Goal: Task Accomplishment & Management: Complete application form

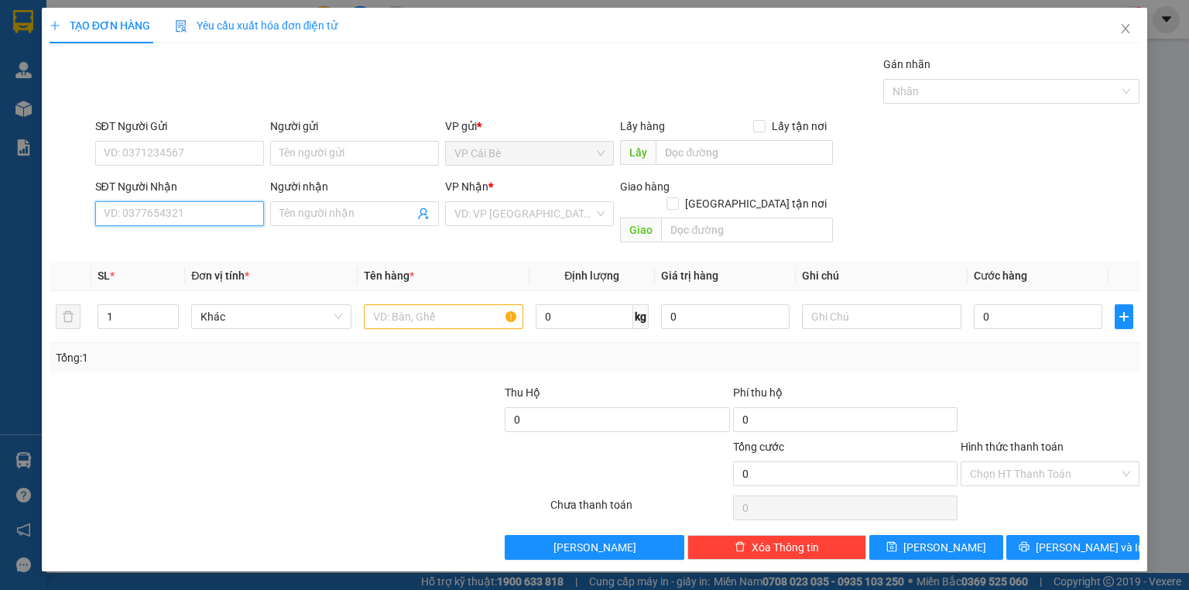
drag, startPoint x: 224, startPoint y: 211, endPoint x: 232, endPoint y: 205, distance: 10.1
click at [232, 211] on input "SĐT Người Nhận" at bounding box center [179, 213] width 169 height 25
drag, startPoint x: 192, startPoint y: 249, endPoint x: 200, endPoint y: 220, distance: 29.7
click at [192, 249] on div "0938562596 - VÂN" at bounding box center [180, 243] width 150 height 17
type input "0938562596"
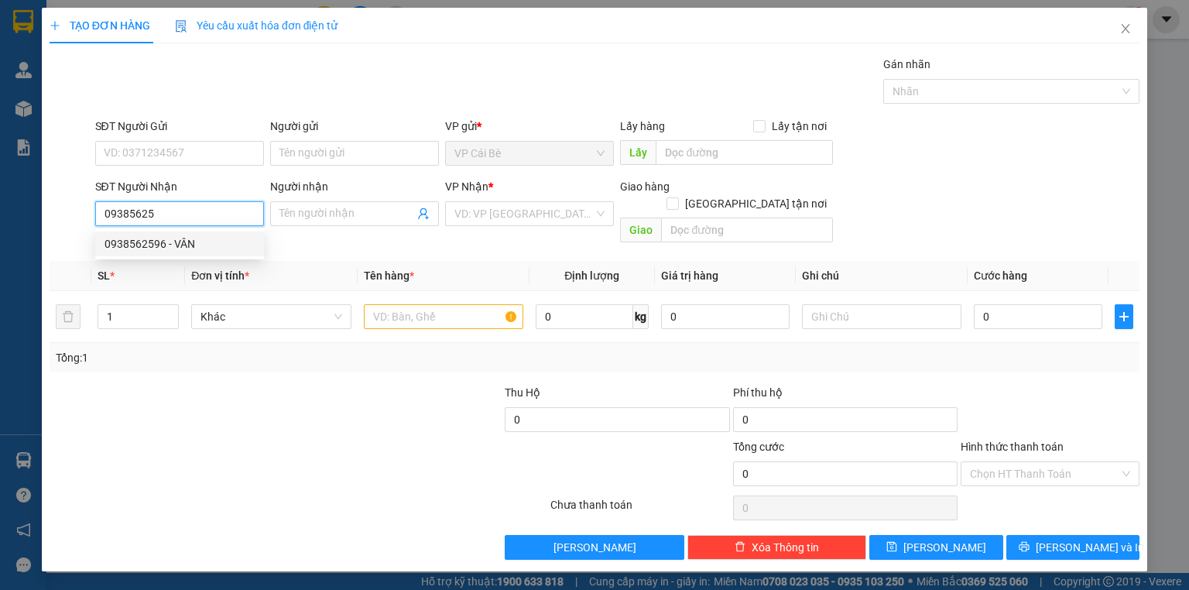
type input "VÂN"
type input "20.000"
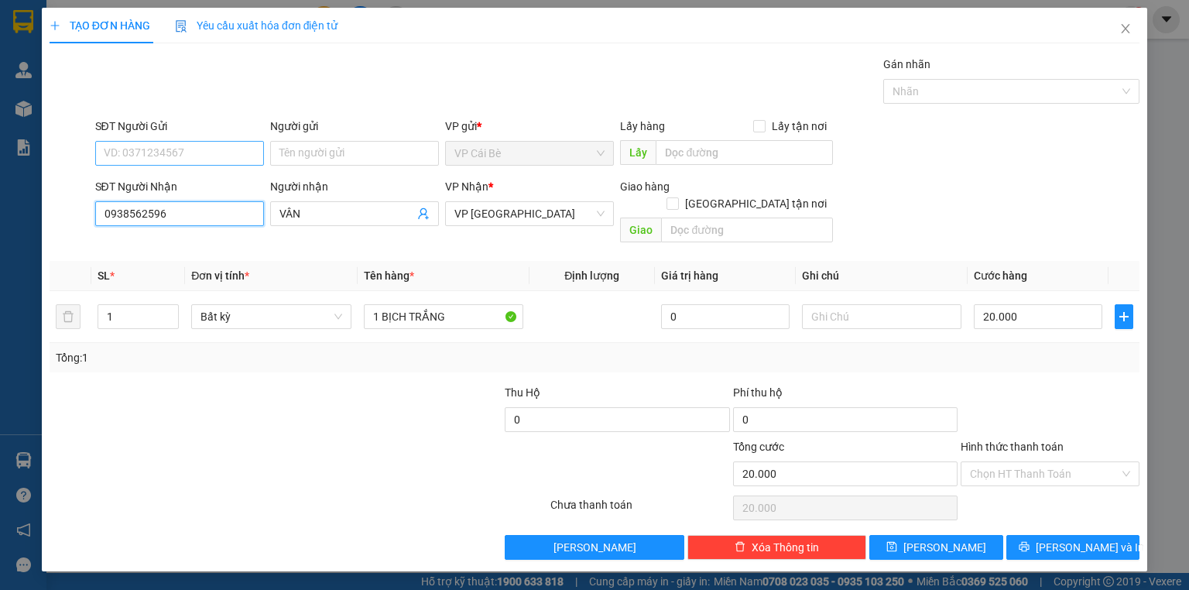
type input "0938562596"
click at [198, 142] on input "SĐT Người Gửi" at bounding box center [179, 153] width 169 height 25
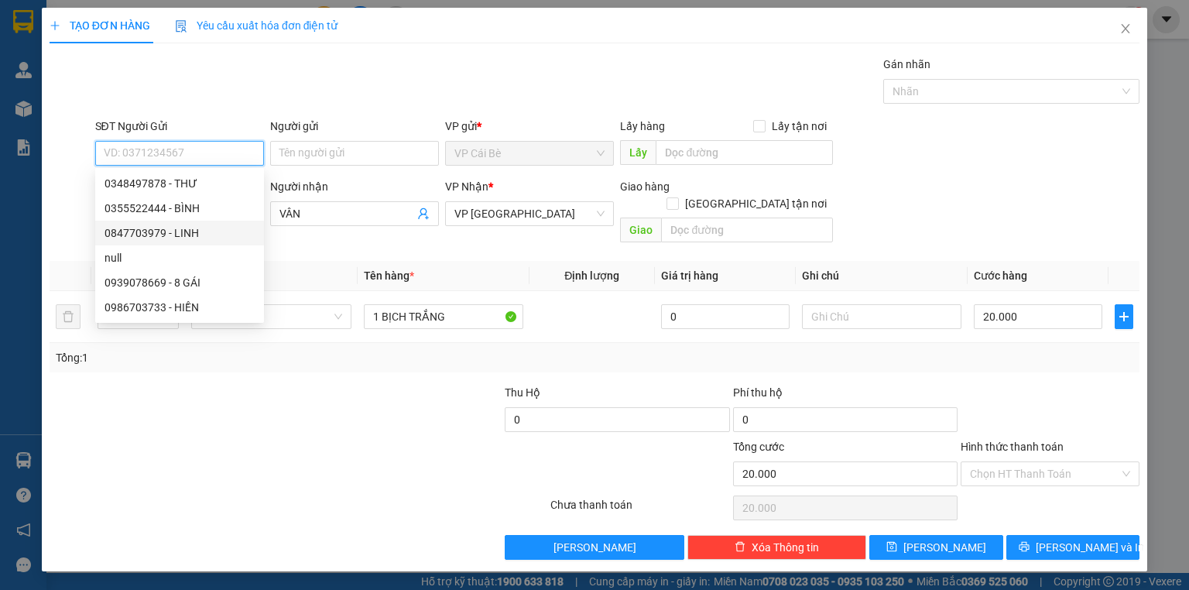
click at [184, 228] on div "0847703979 - LINH" at bounding box center [180, 233] width 150 height 17
type input "0847703979"
type input "LINH"
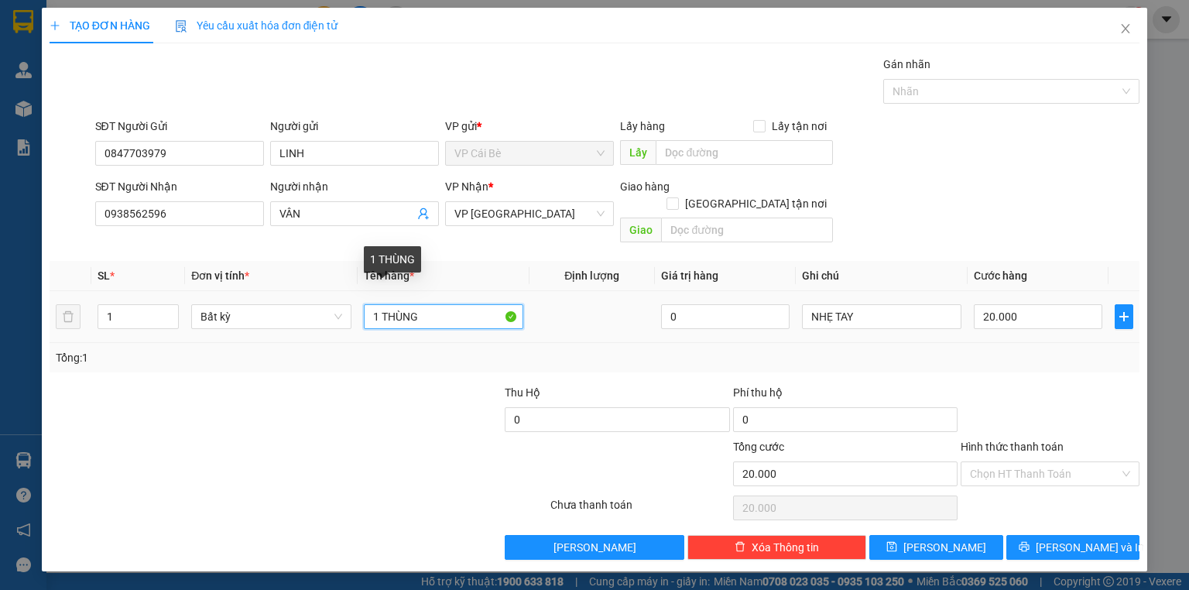
drag, startPoint x: 458, startPoint y: 299, endPoint x: 469, endPoint y: 295, distance: 11.5
click at [461, 304] on input "1 THÙNG" at bounding box center [443, 316] width 159 height 25
drag, startPoint x: 449, startPoint y: 292, endPoint x: 378, endPoint y: 366, distance: 103.0
click at [381, 382] on div "Transit Pickup Surcharge Ids Transit Deliver Surcharge Ids Transit Deliver Surc…" at bounding box center [595, 308] width 1090 height 504
type input "1 BICH"
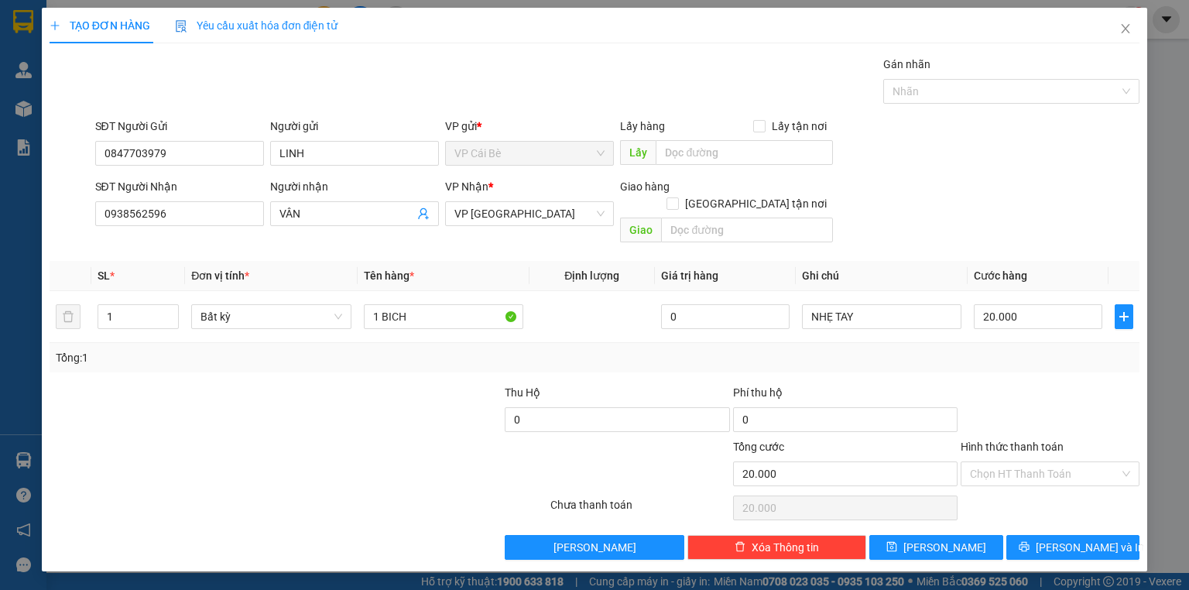
drag, startPoint x: 1031, startPoint y: 448, endPoint x: 1028, endPoint y: 468, distance: 20.4
click at [1030, 462] on input "Hình thức thanh toán" at bounding box center [1044, 473] width 149 height 23
drag, startPoint x: 1019, startPoint y: 489, endPoint x: 1026, endPoint y: 494, distance: 8.4
click at [1019, 490] on div "Tại văn phòng" at bounding box center [1050, 486] width 160 height 17
type input "0"
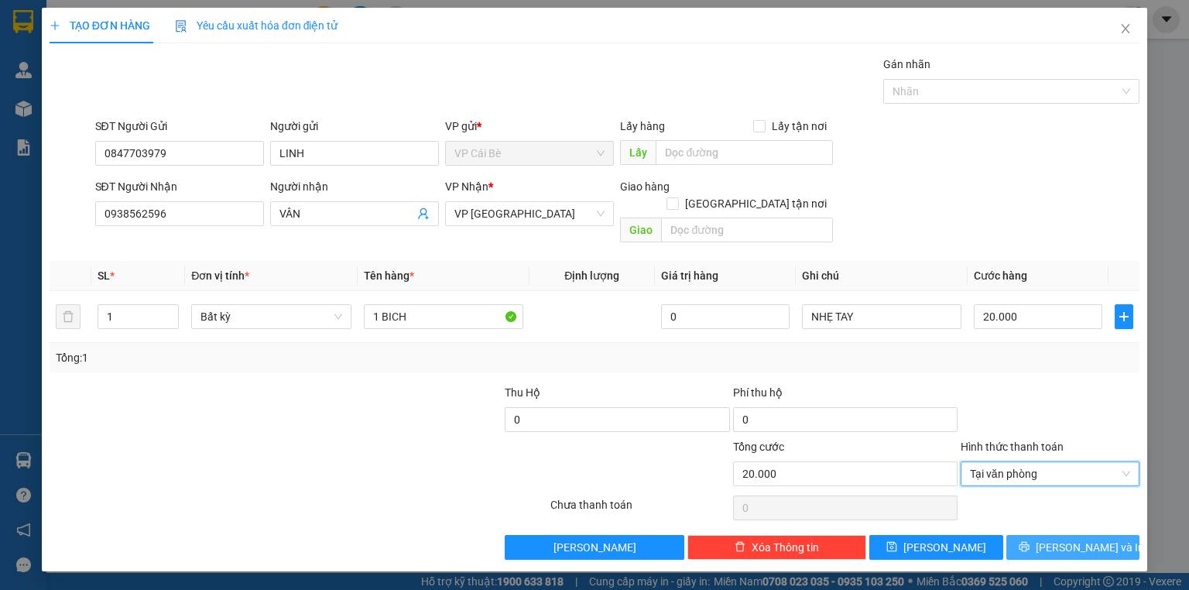
click at [1057, 535] on button "[PERSON_NAME] và In" at bounding box center [1074, 547] width 134 height 25
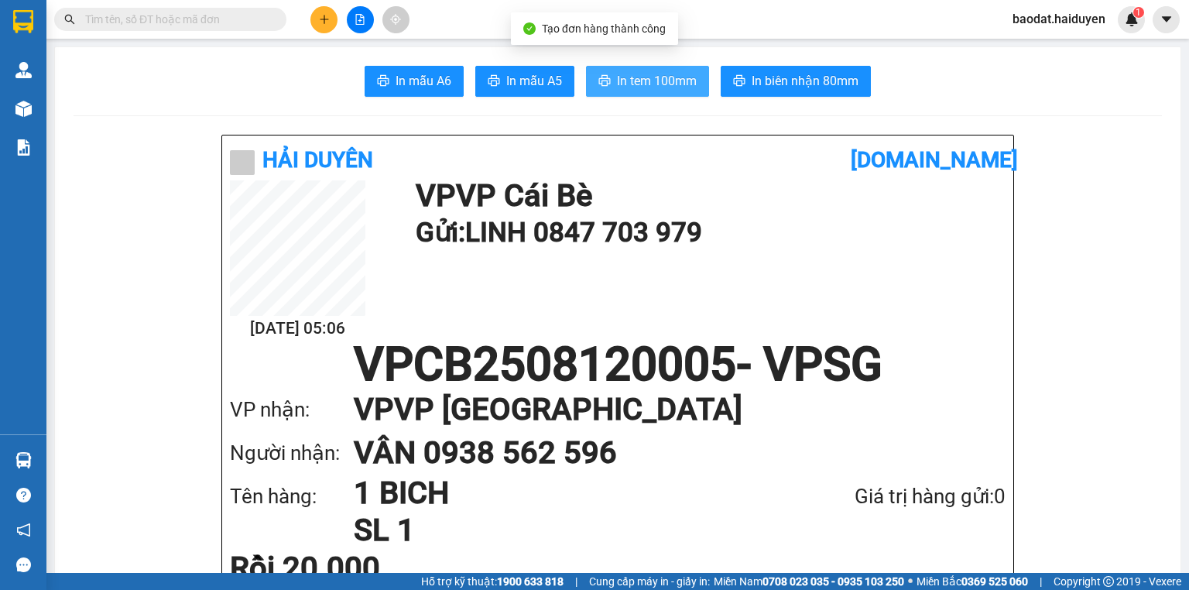
click at [629, 92] on button "In tem 100mm" at bounding box center [647, 81] width 123 height 31
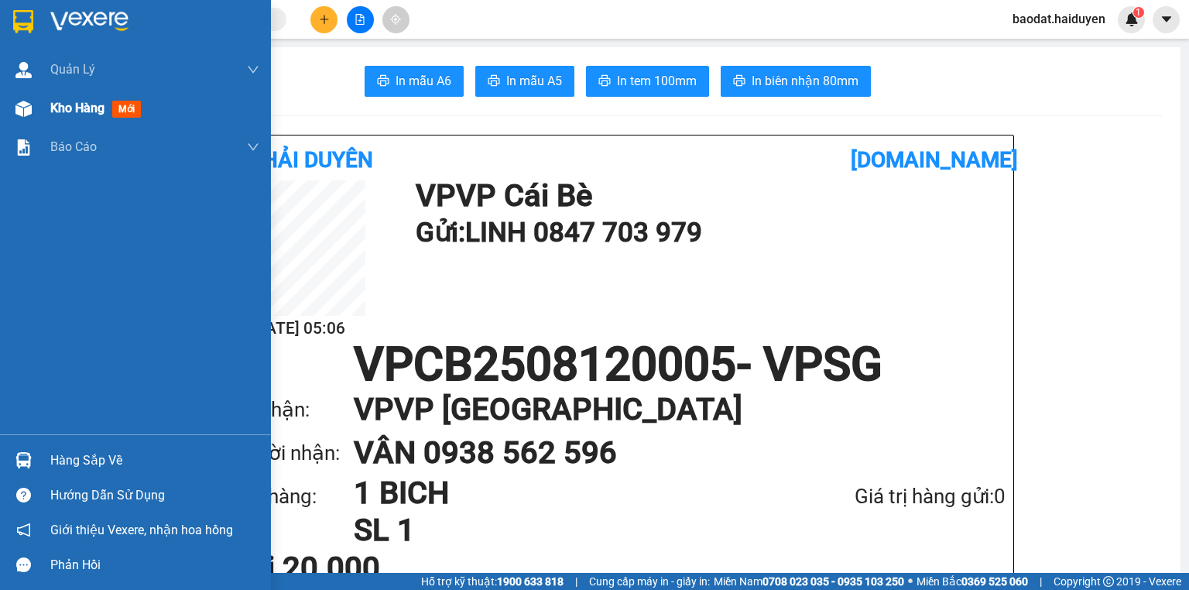
click at [75, 105] on span "Kho hàng" at bounding box center [77, 108] width 54 height 15
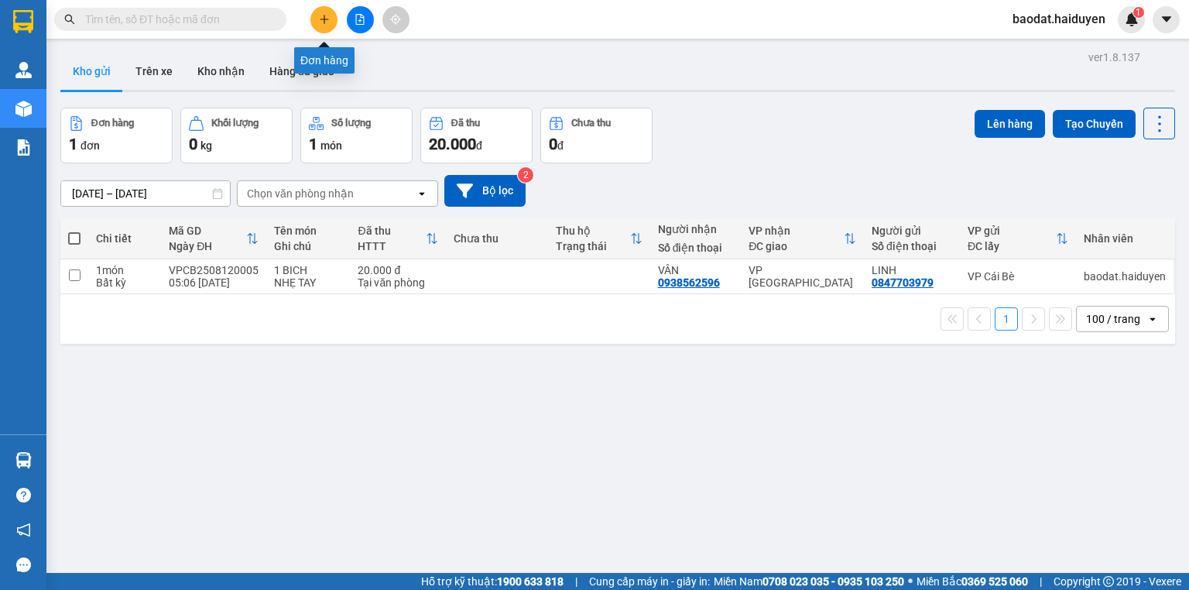
click at [328, 26] on button at bounding box center [323, 19] width 27 height 27
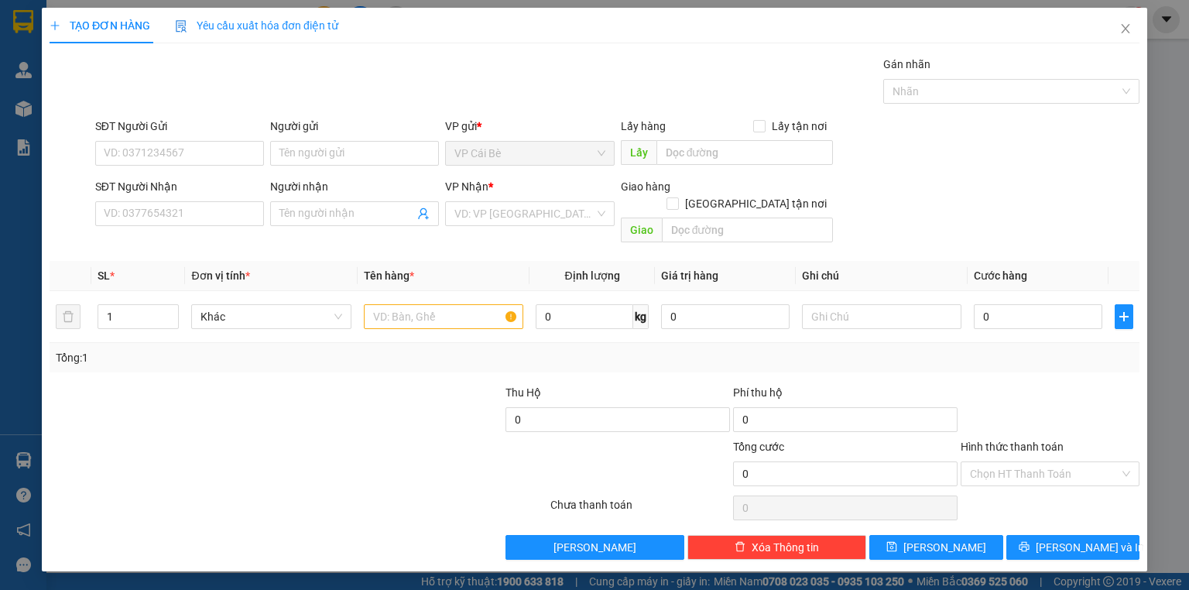
click at [328, 26] on span "Yêu cầu xuất hóa đơn điện tử" at bounding box center [256, 25] width 163 height 12
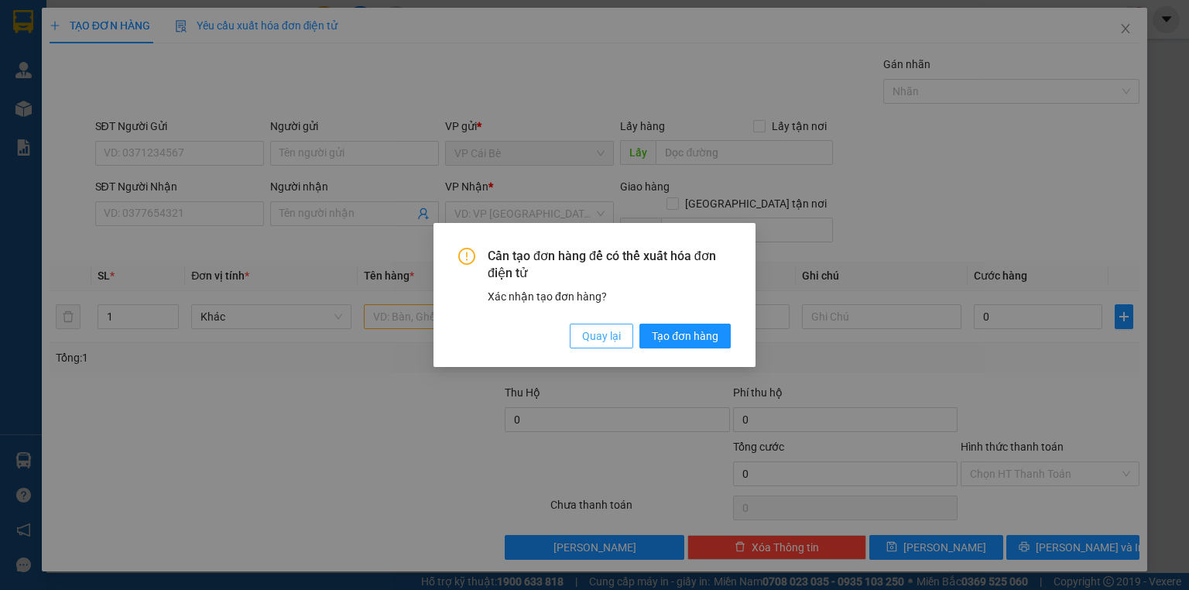
click at [603, 333] on span "Quay lại" at bounding box center [601, 336] width 39 height 17
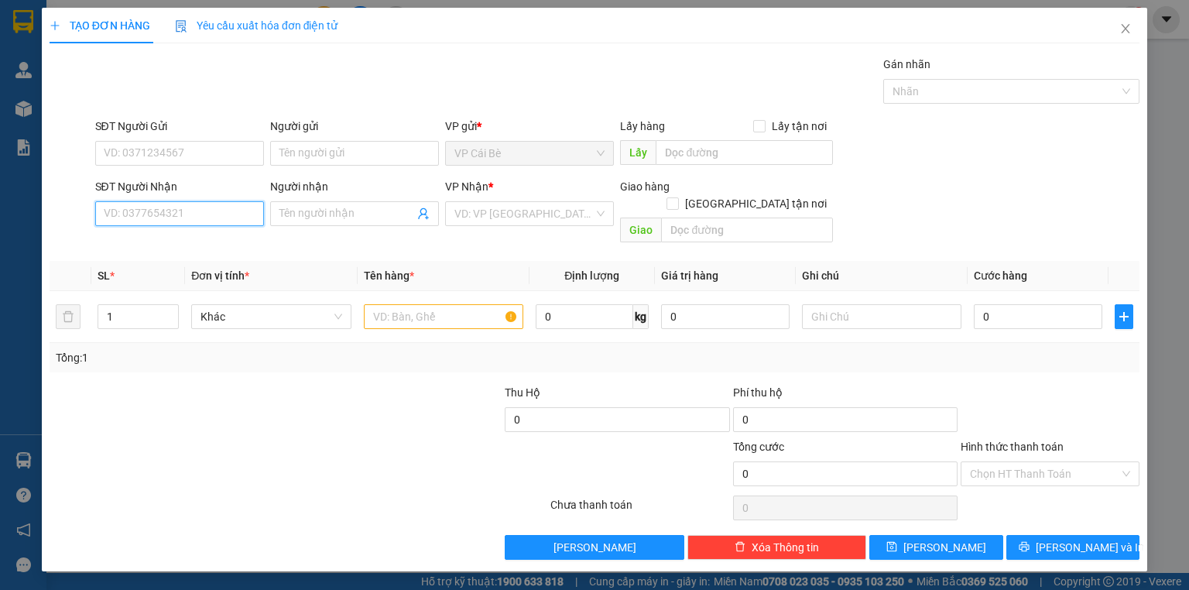
click at [197, 211] on input "SĐT Người Nhận" at bounding box center [179, 213] width 169 height 25
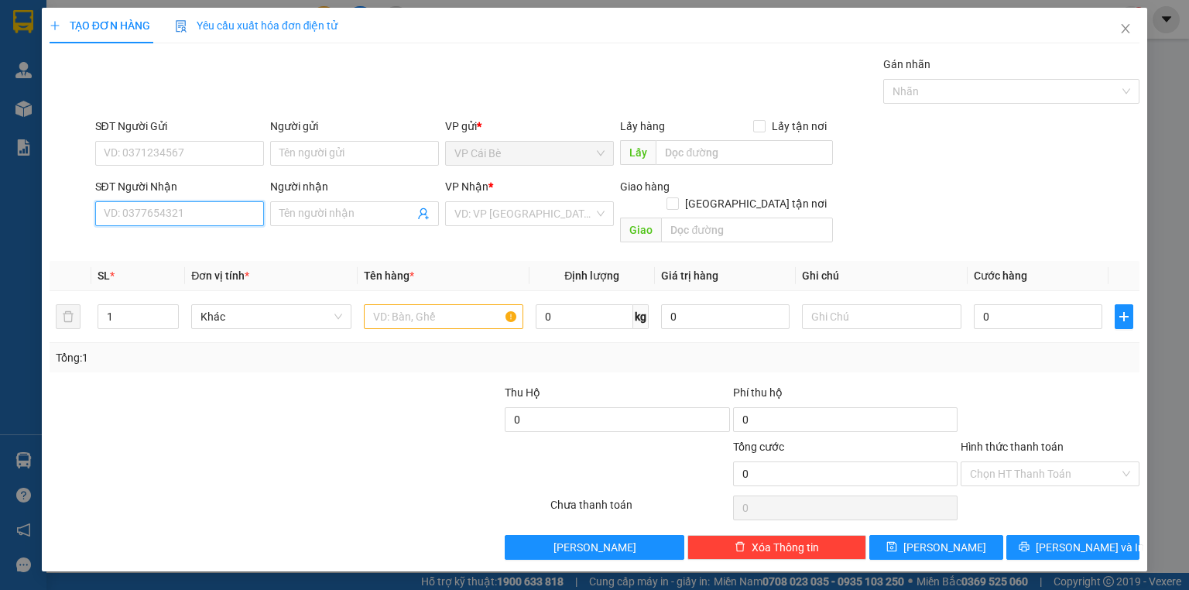
click at [197, 211] on input "SĐT Người Nhận" at bounding box center [179, 213] width 169 height 25
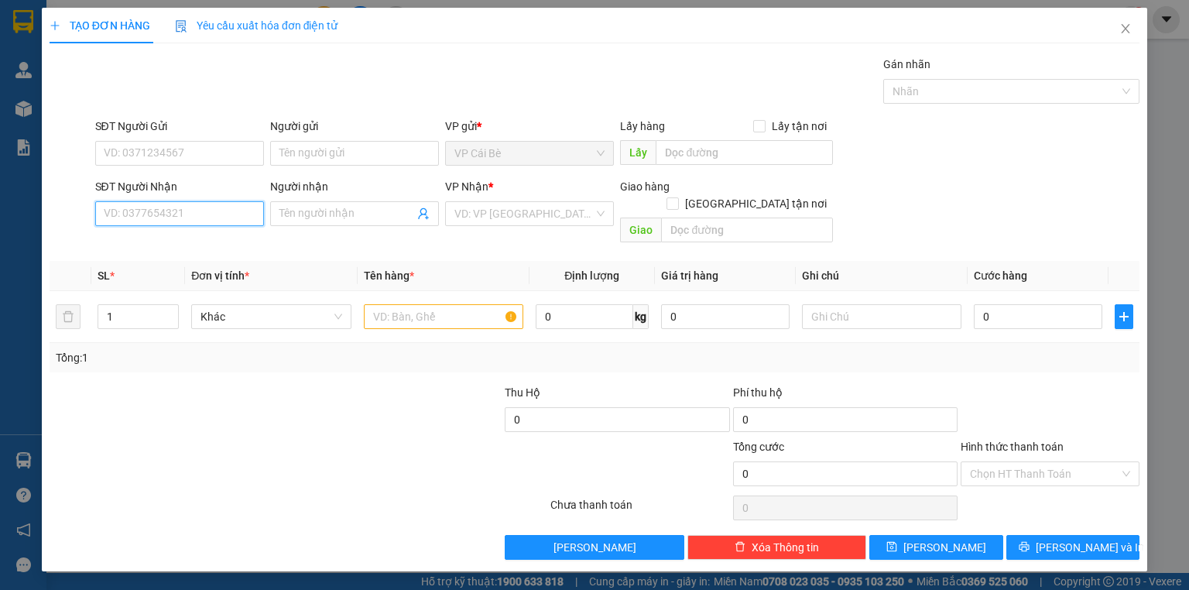
click at [197, 208] on input "SĐT Người Nhận" at bounding box center [179, 213] width 169 height 25
click at [198, 208] on input "SĐT Người Nhận" at bounding box center [179, 213] width 169 height 25
drag, startPoint x: 194, startPoint y: 208, endPoint x: 196, endPoint y: 199, distance: 8.8
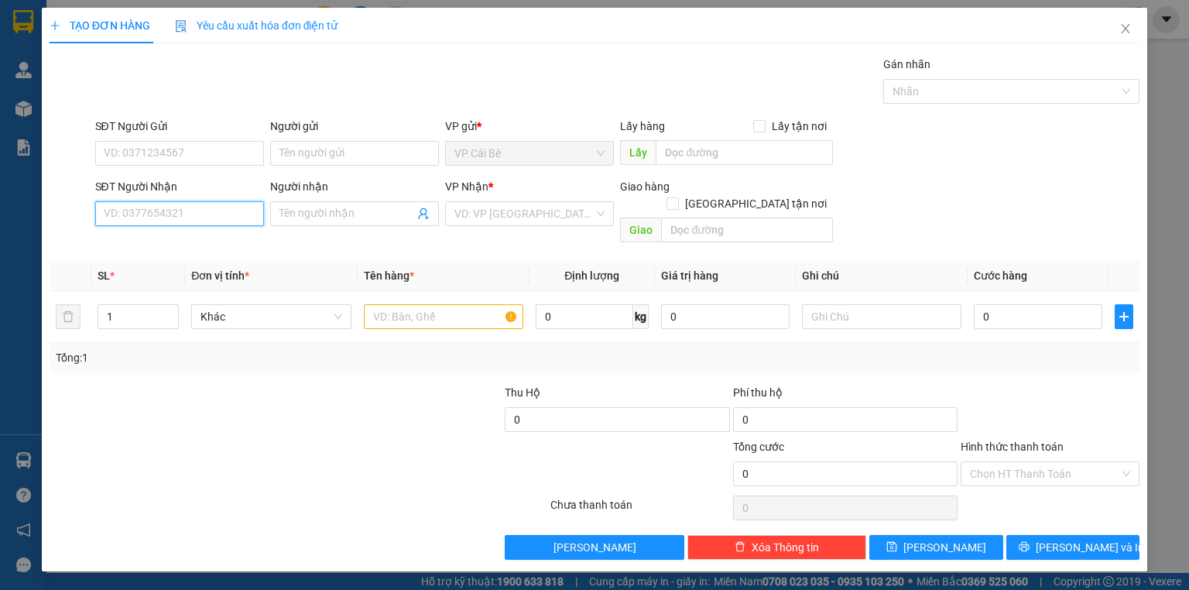
click at [194, 207] on input "SĐT Người Nhận" at bounding box center [179, 213] width 169 height 25
click at [177, 157] on input "SĐT Người Gửi" at bounding box center [179, 153] width 169 height 25
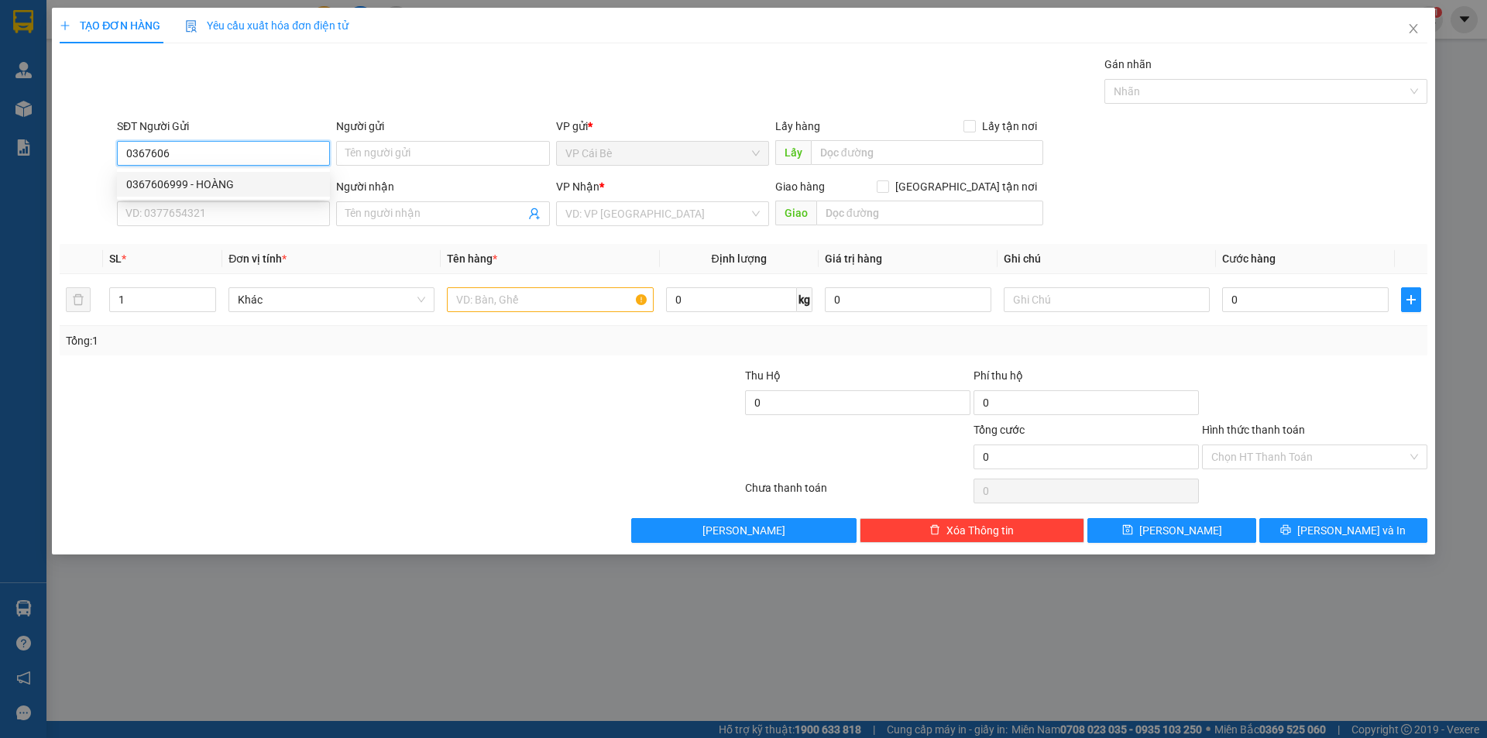
click at [259, 189] on div "0367606999 - HOÀNG" at bounding box center [223, 184] width 194 height 17
type input "0367606999"
type input "HOÀNG"
type input "0903604951"
type input "THIẾM VỸ"
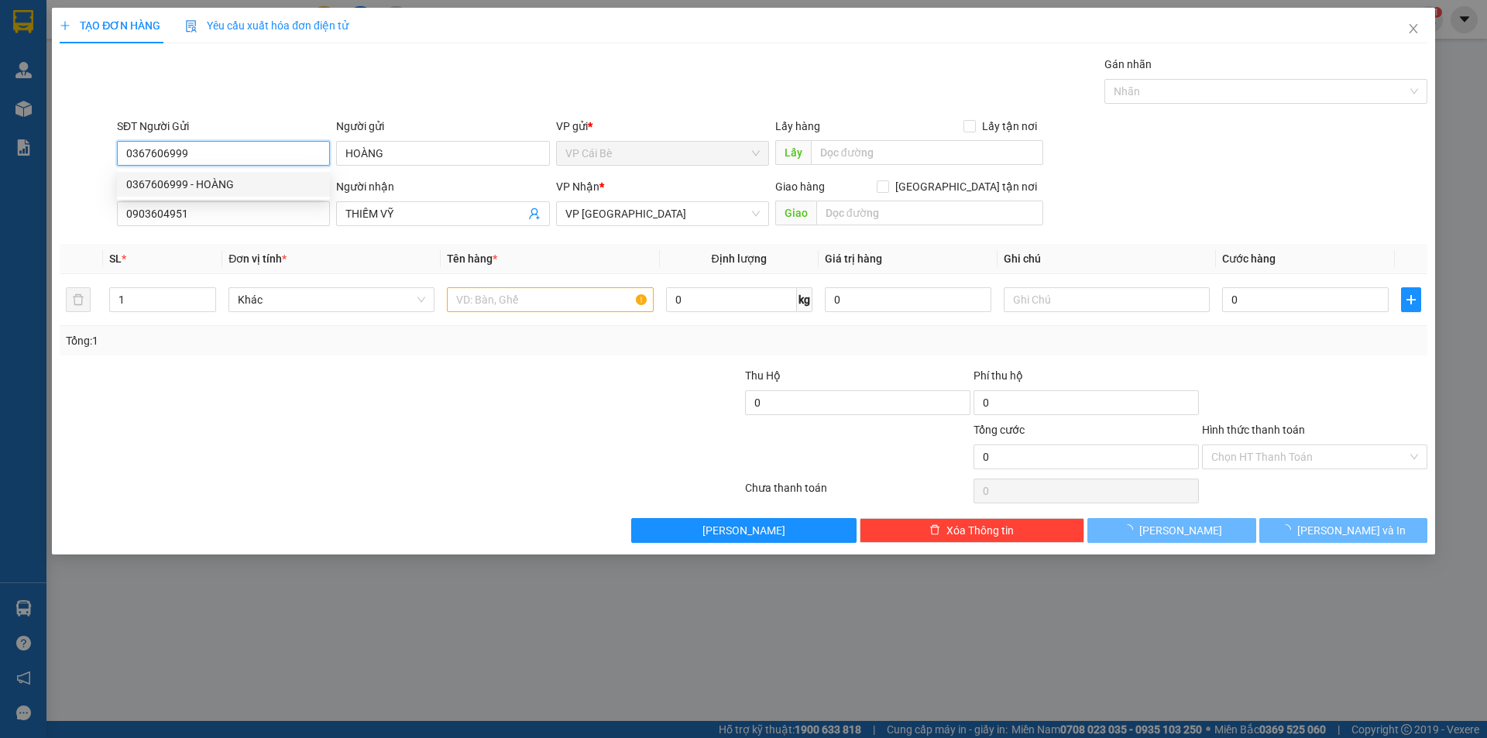
type input "40.000"
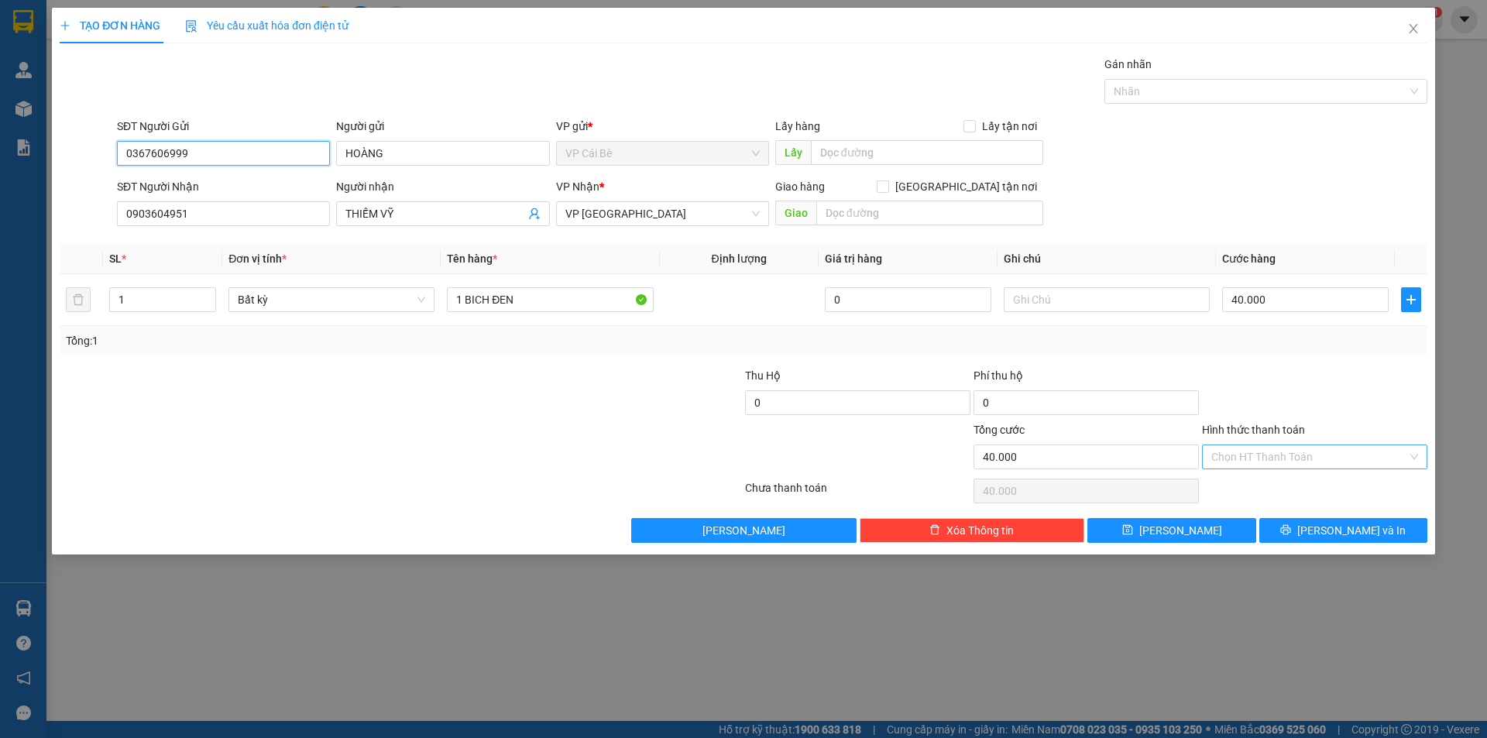
type input "0367606999"
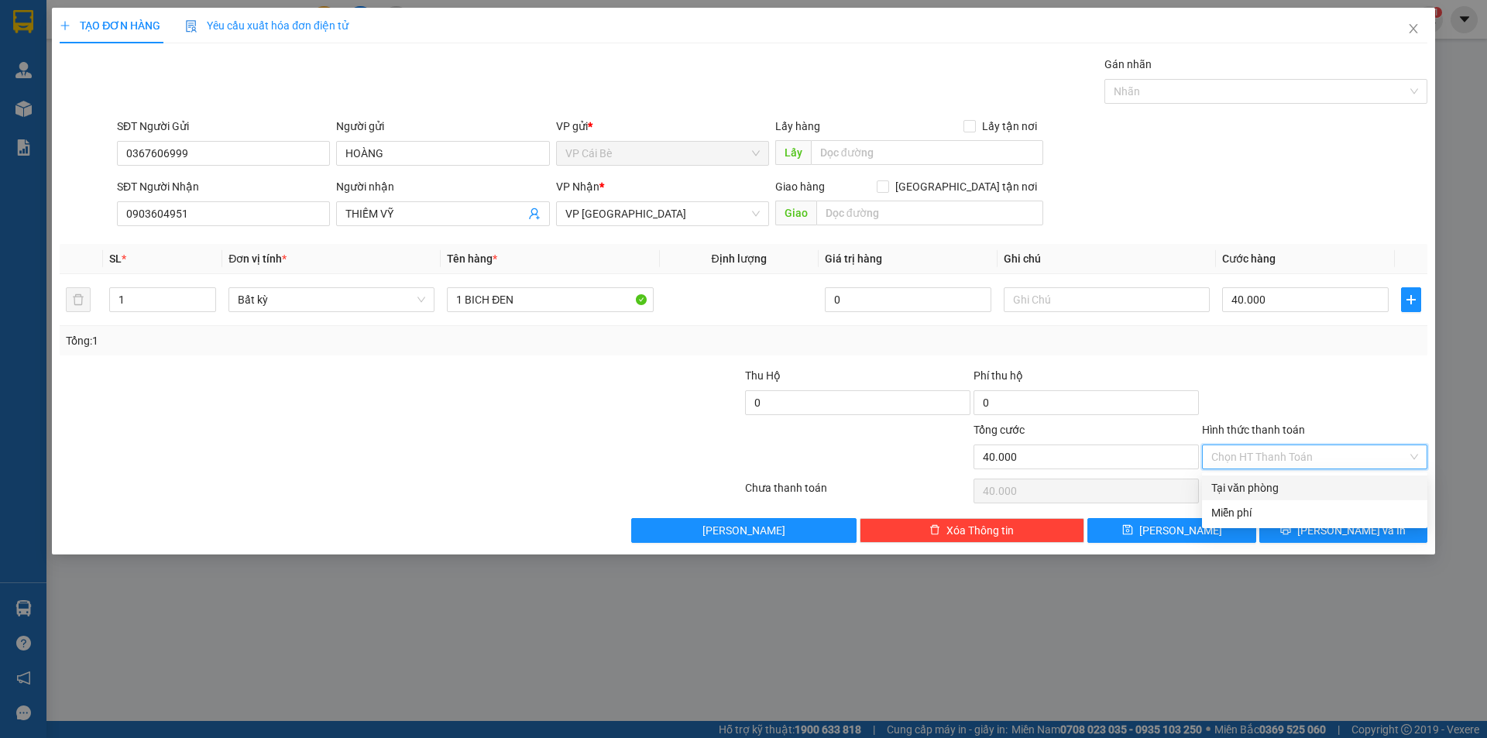
drag, startPoint x: 1265, startPoint y: 451, endPoint x: 1251, endPoint y: 478, distance: 30.5
click at [1189, 452] on input "Hình thức thanh toán" at bounding box center [1309, 456] width 196 height 23
click at [1189, 480] on div "Tại văn phòng" at bounding box center [1314, 487] width 207 height 17
type input "0"
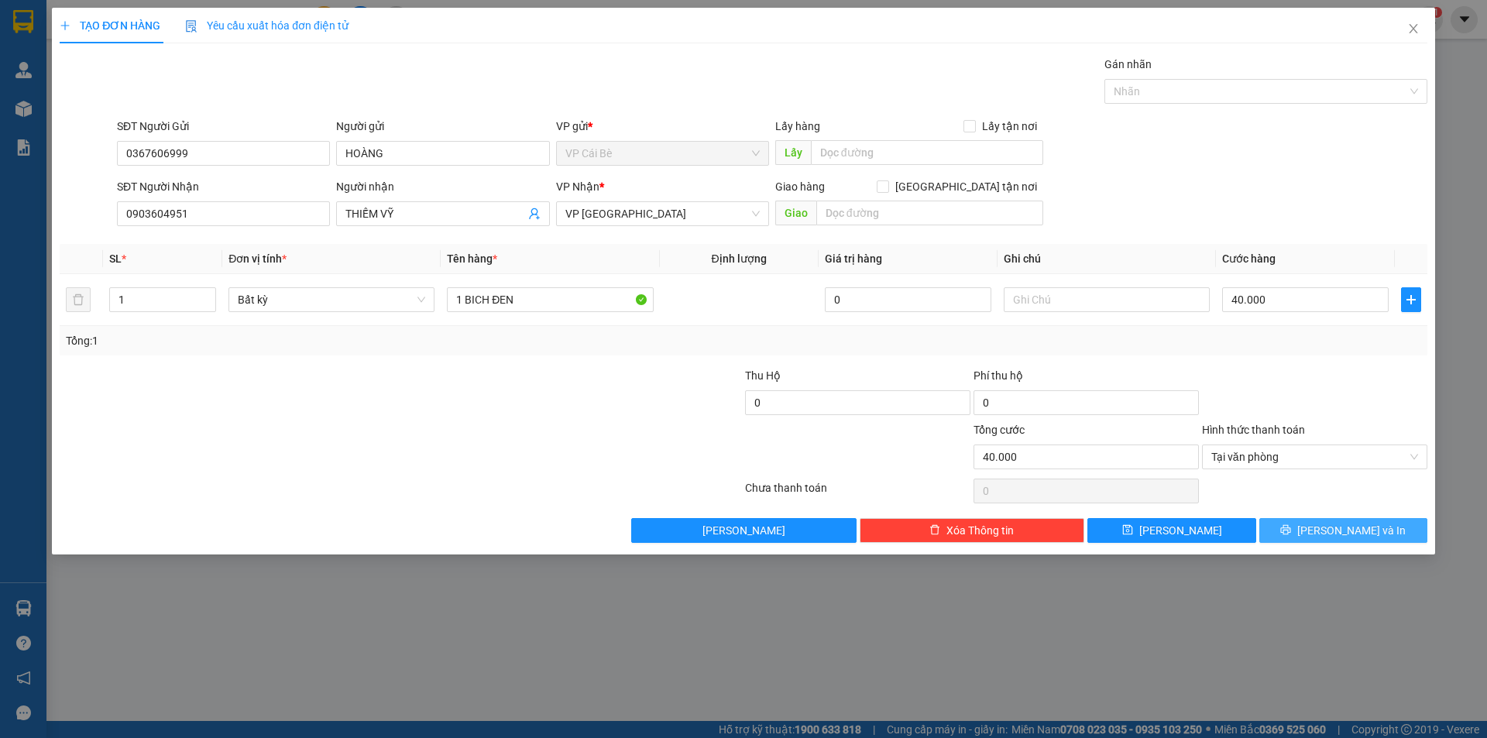
click at [1189, 537] on span "[PERSON_NAME] và In" at bounding box center [1351, 530] width 108 height 17
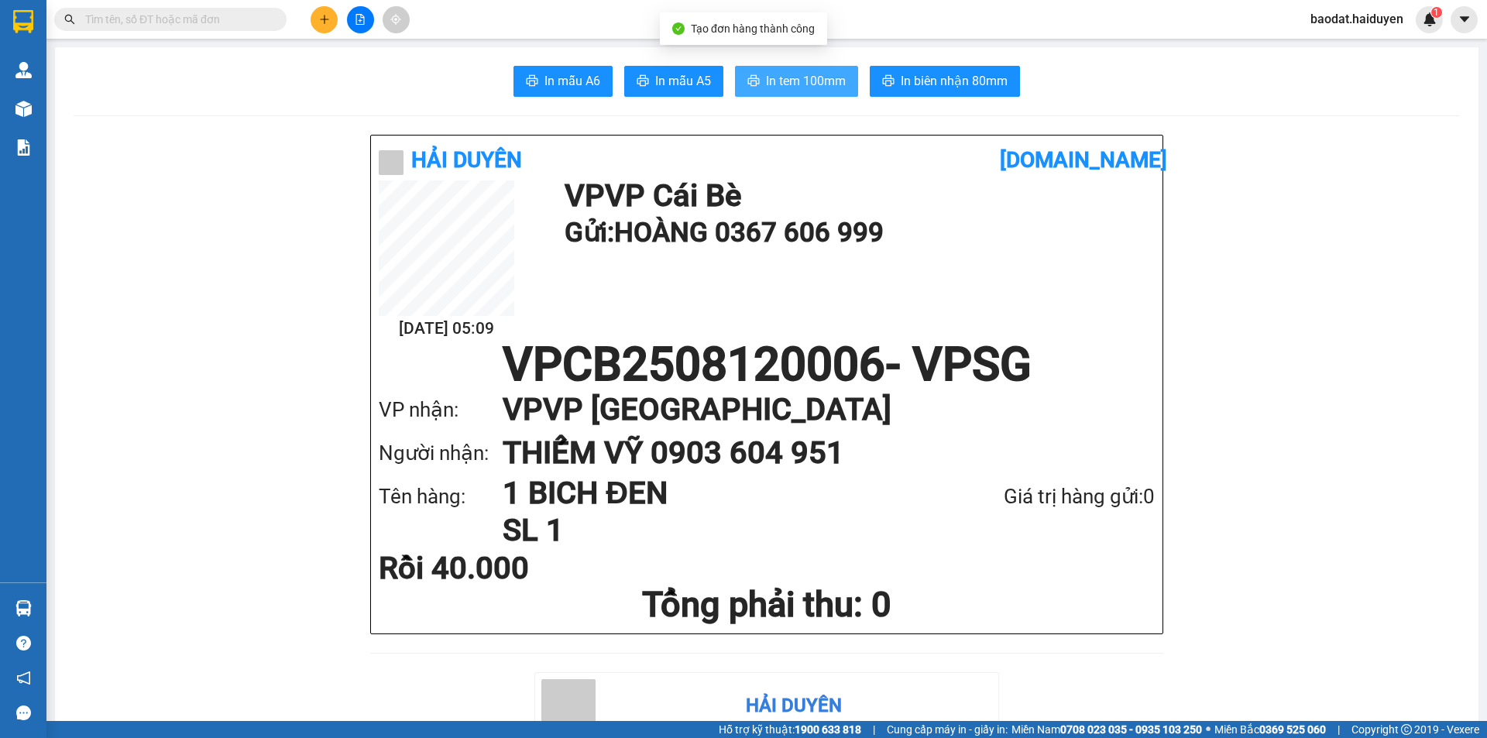
click at [767, 75] on span "In tem 100mm" at bounding box center [806, 80] width 80 height 19
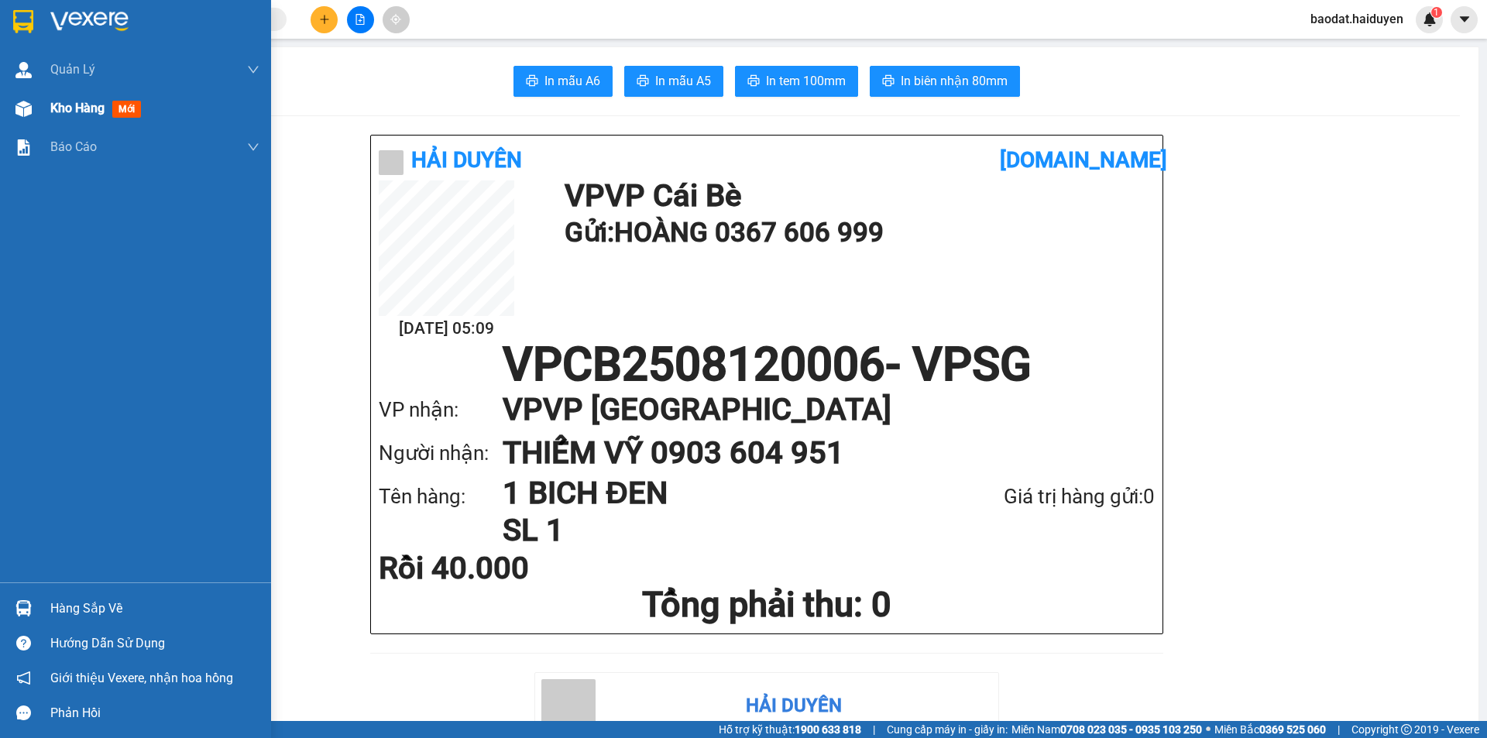
click at [91, 111] on span "Kho hàng" at bounding box center [77, 108] width 54 height 15
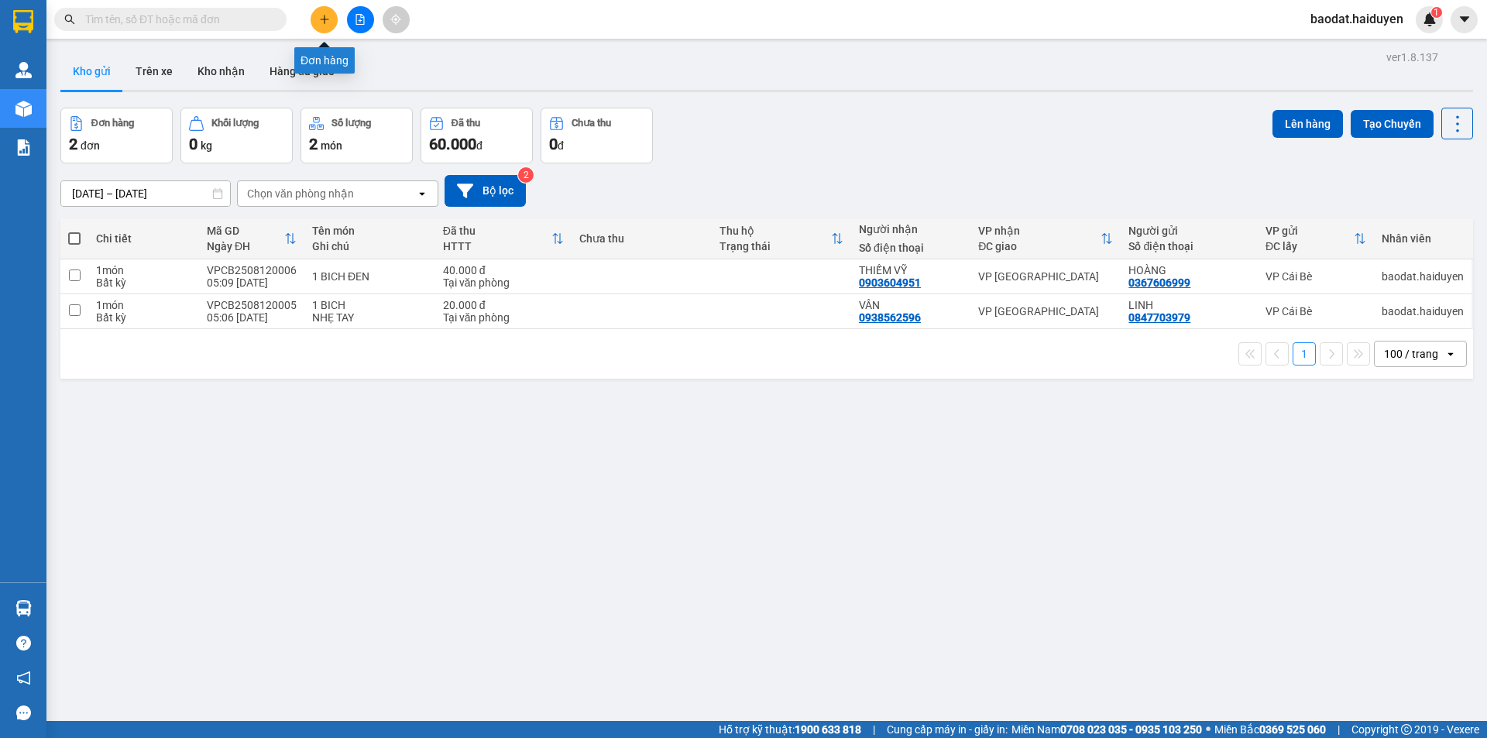
click at [335, 19] on button at bounding box center [323, 19] width 27 height 27
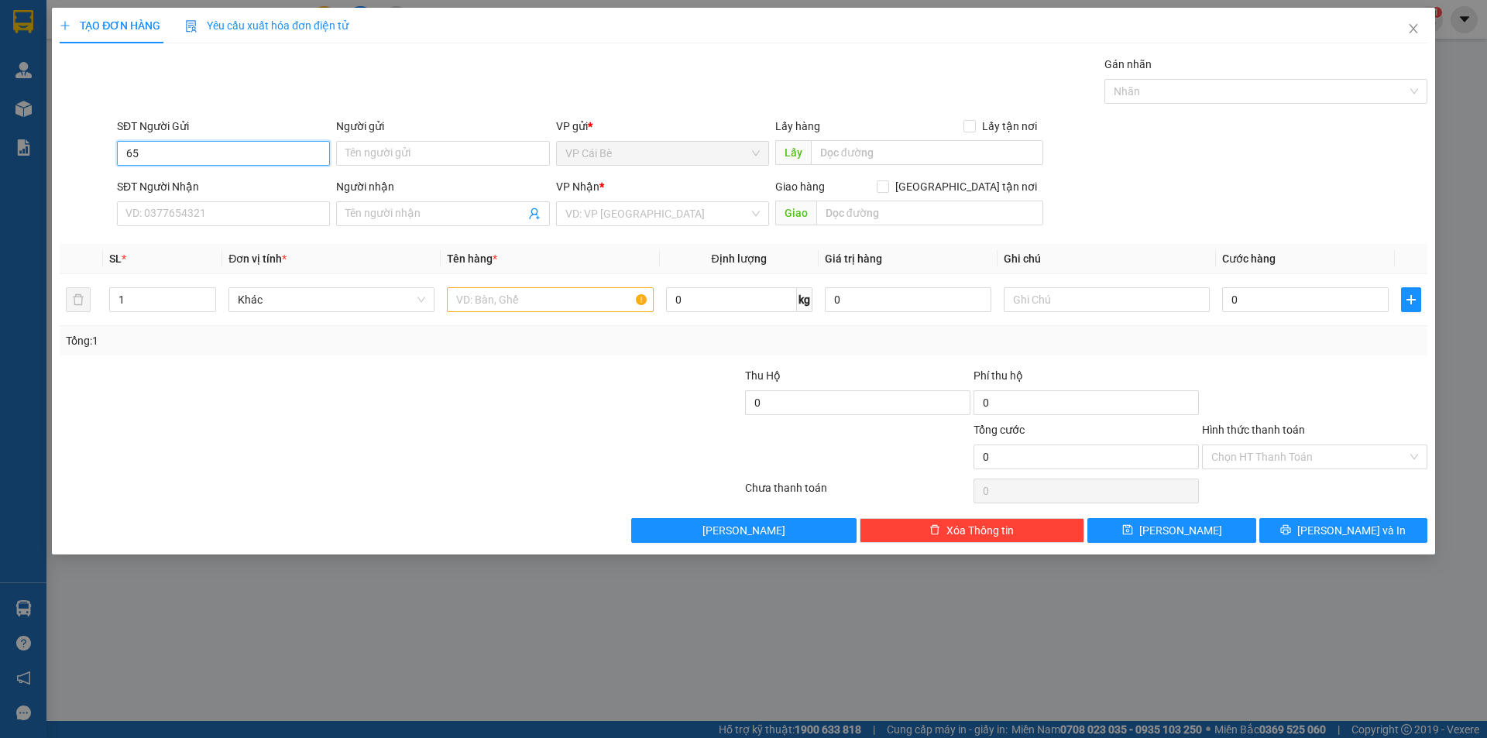
type input "659"
click at [182, 150] on input "659" at bounding box center [223, 153] width 213 height 25
click at [237, 163] on input "859" at bounding box center [223, 153] width 213 height 25
click at [215, 185] on div "0866059859 - CÔ HÒA" at bounding box center [223, 184] width 194 height 17
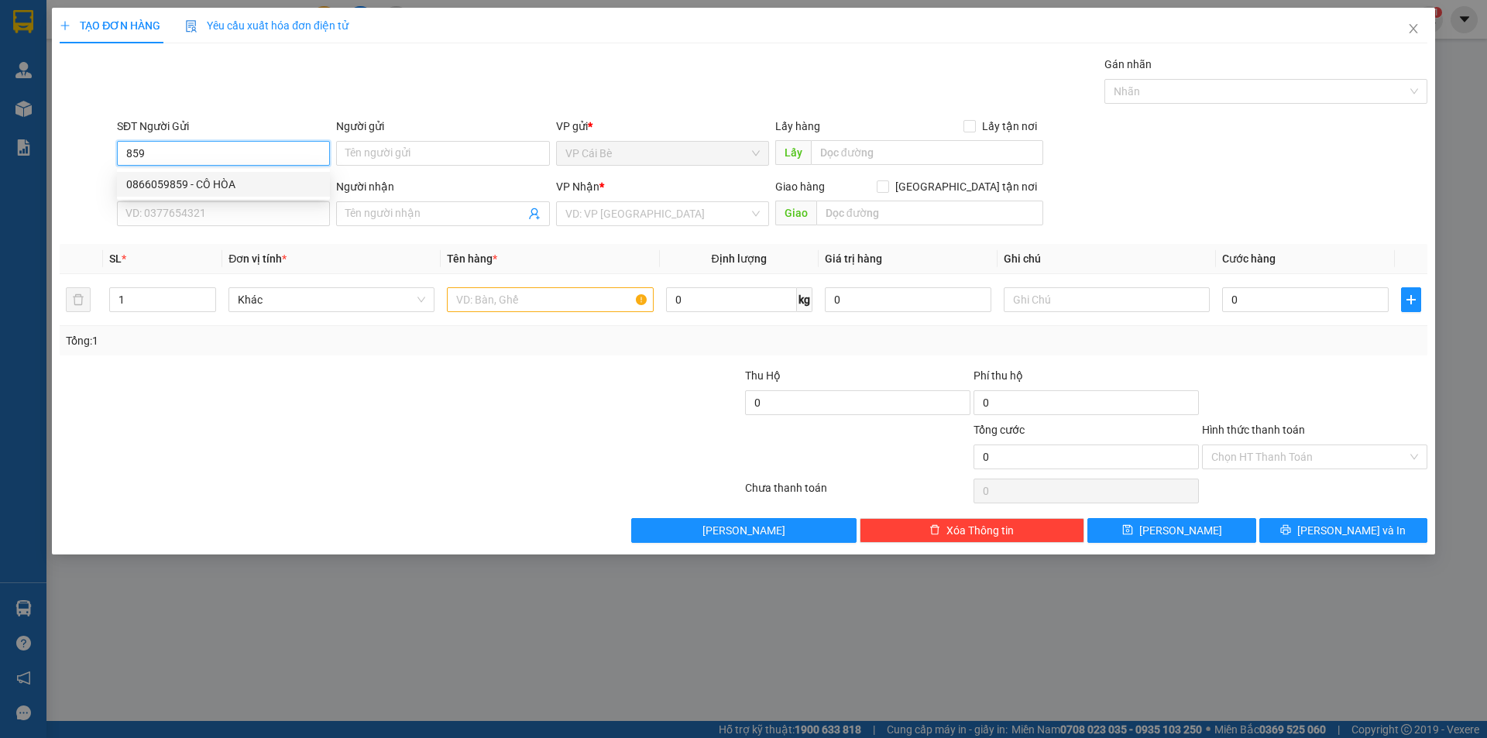
type input "0866059859"
type input "CÔ HÒA"
type input "CẦU PHÚ NHUẬN"
type input "0908026030"
type input "AN"
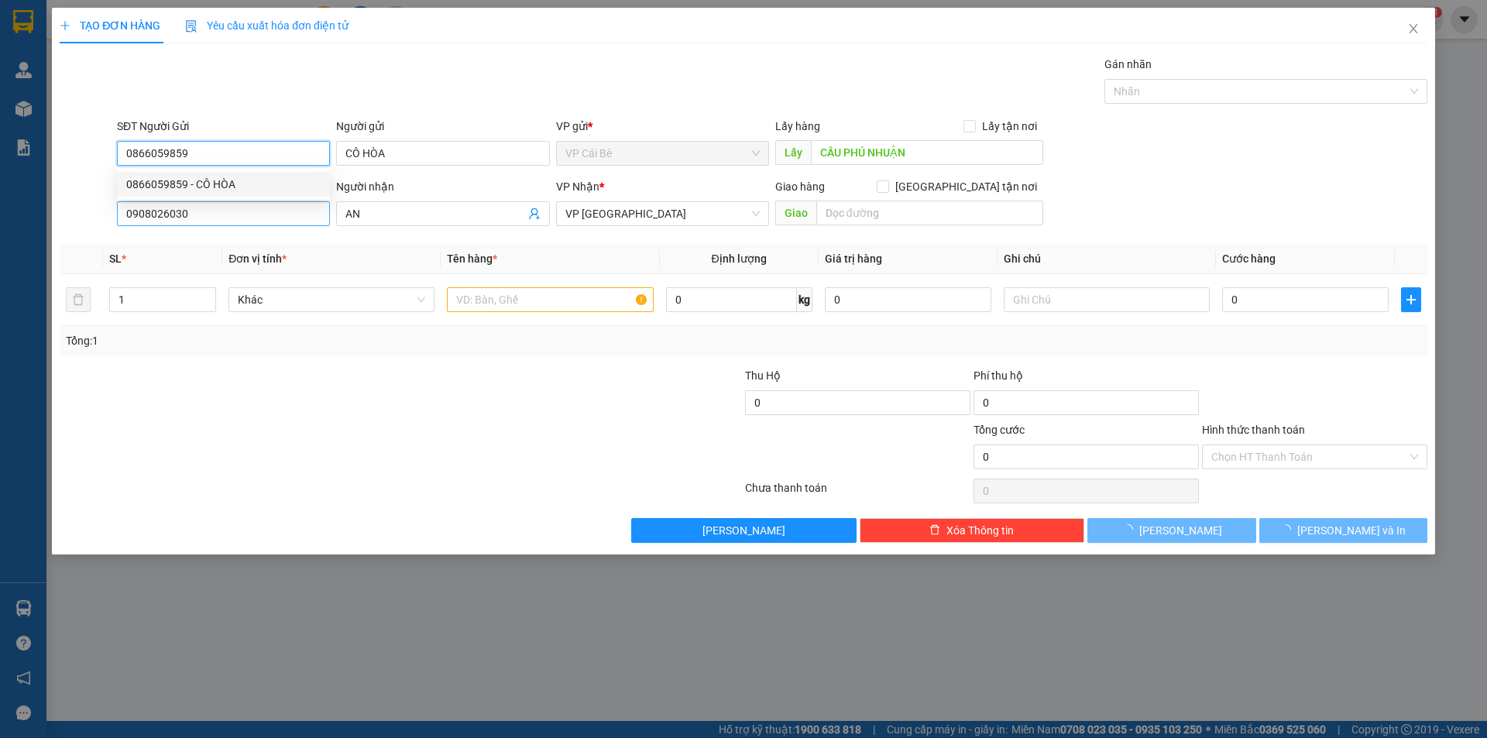
type input "20.000"
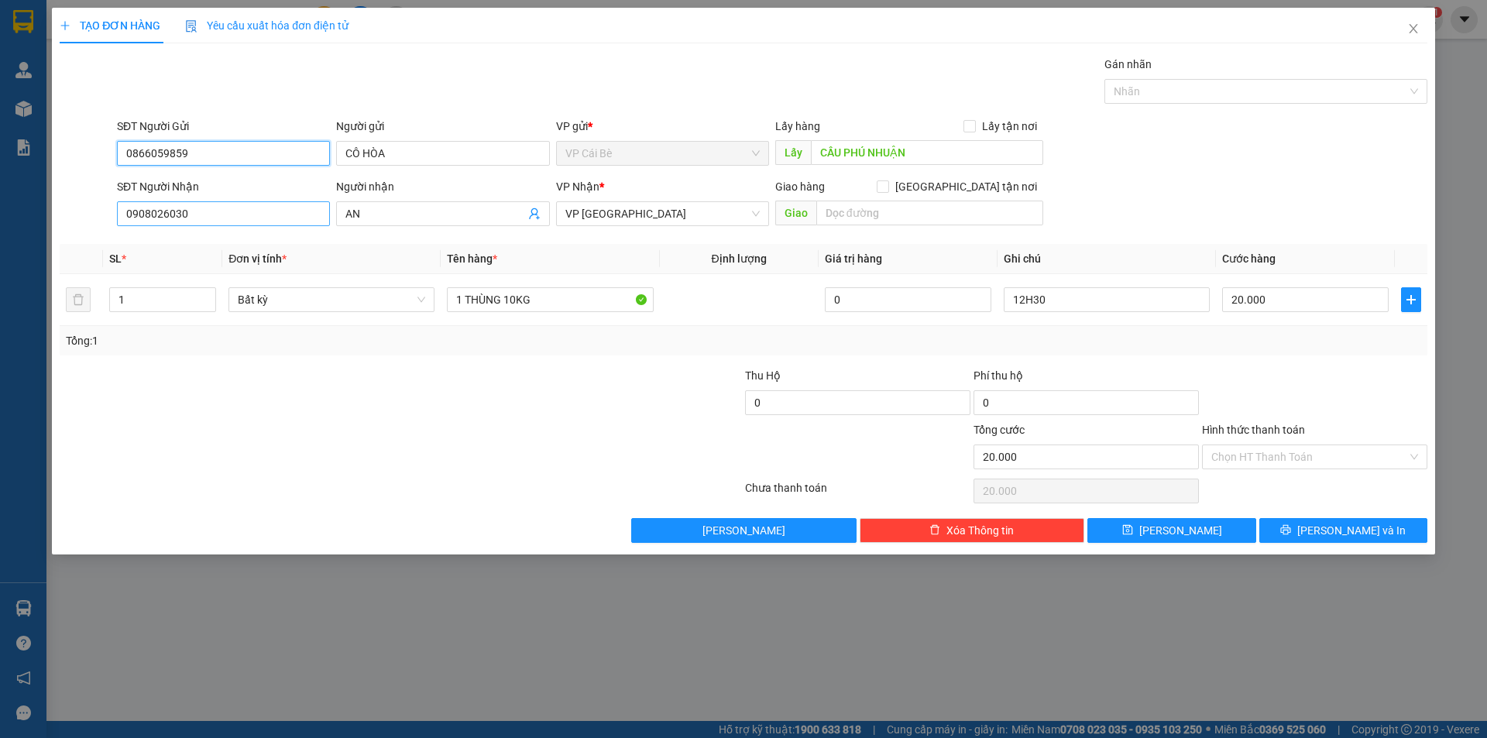
type input "0866059859"
click at [241, 214] on input "0908026030" at bounding box center [223, 213] width 213 height 25
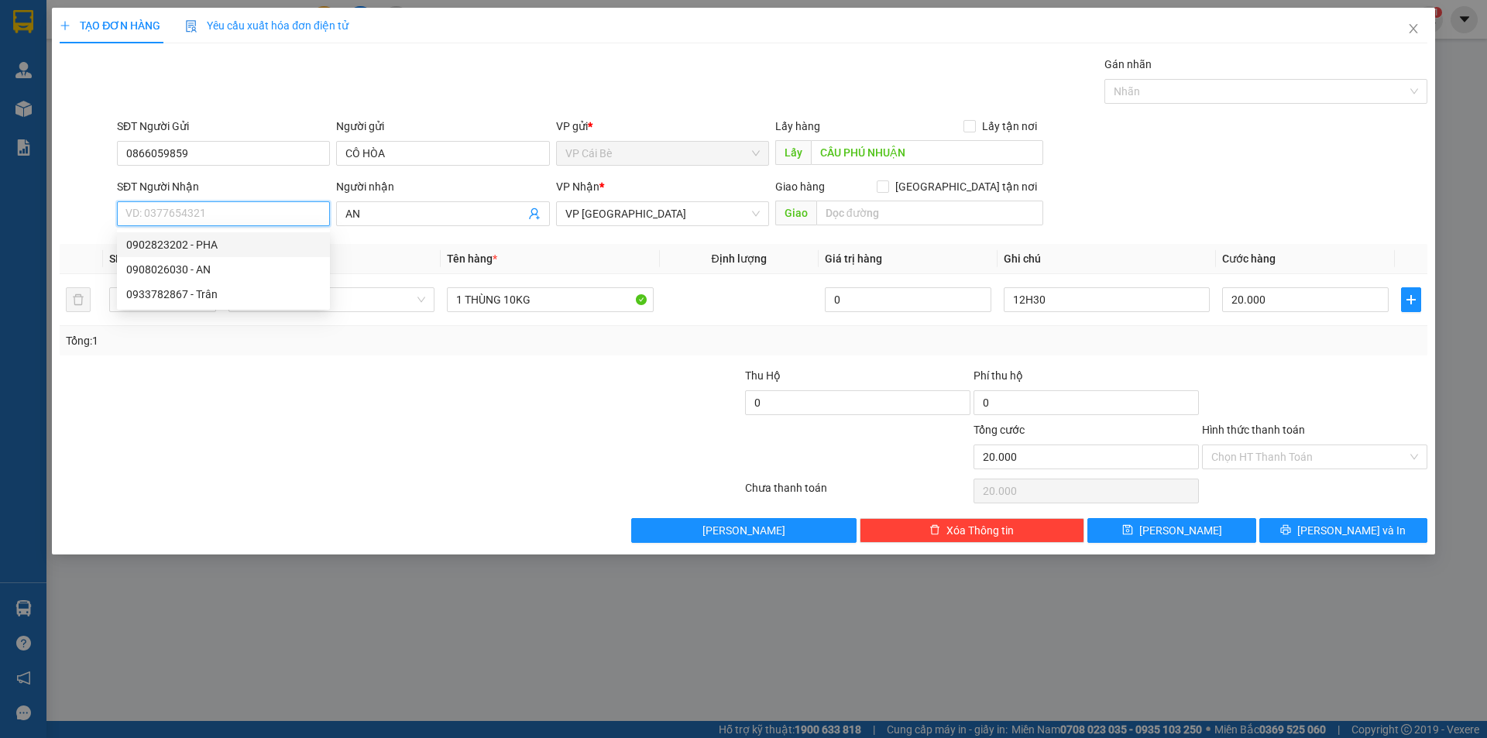
click at [245, 239] on div "0902823202 - PHA" at bounding box center [223, 244] width 194 height 17
type input "0902823202"
type input "PHA"
type input "0902823202"
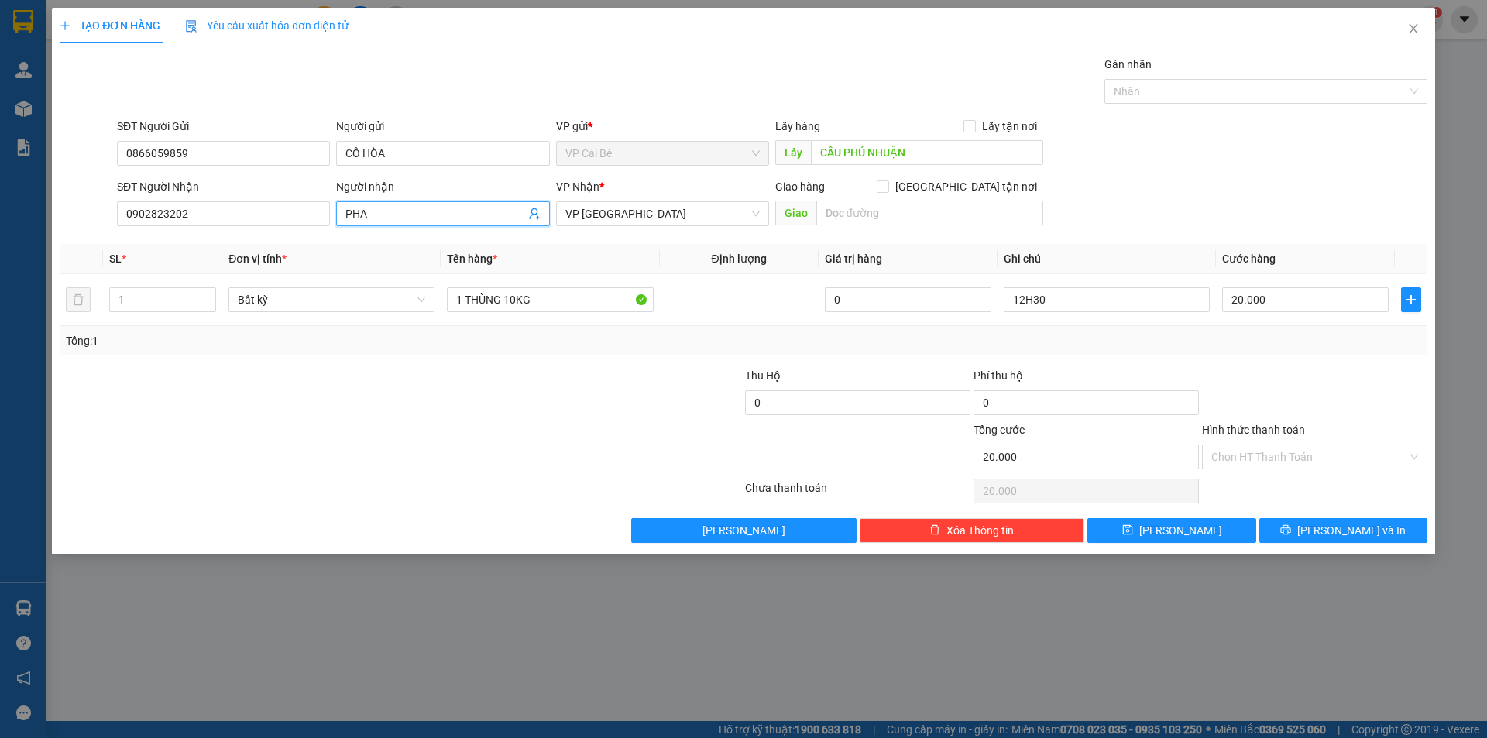
click at [345, 212] on span "PHA" at bounding box center [442, 213] width 213 height 25
drag, startPoint x: 498, startPoint y: 297, endPoint x: 466, endPoint y: 325, distance: 42.2
click at [466, 325] on td "1 THÙNG 10KG" at bounding box center [550, 300] width 218 height 52
type input "1 KIỆN 10KG"
drag, startPoint x: 1250, startPoint y: 448, endPoint x: 1259, endPoint y: 470, distance: 23.6
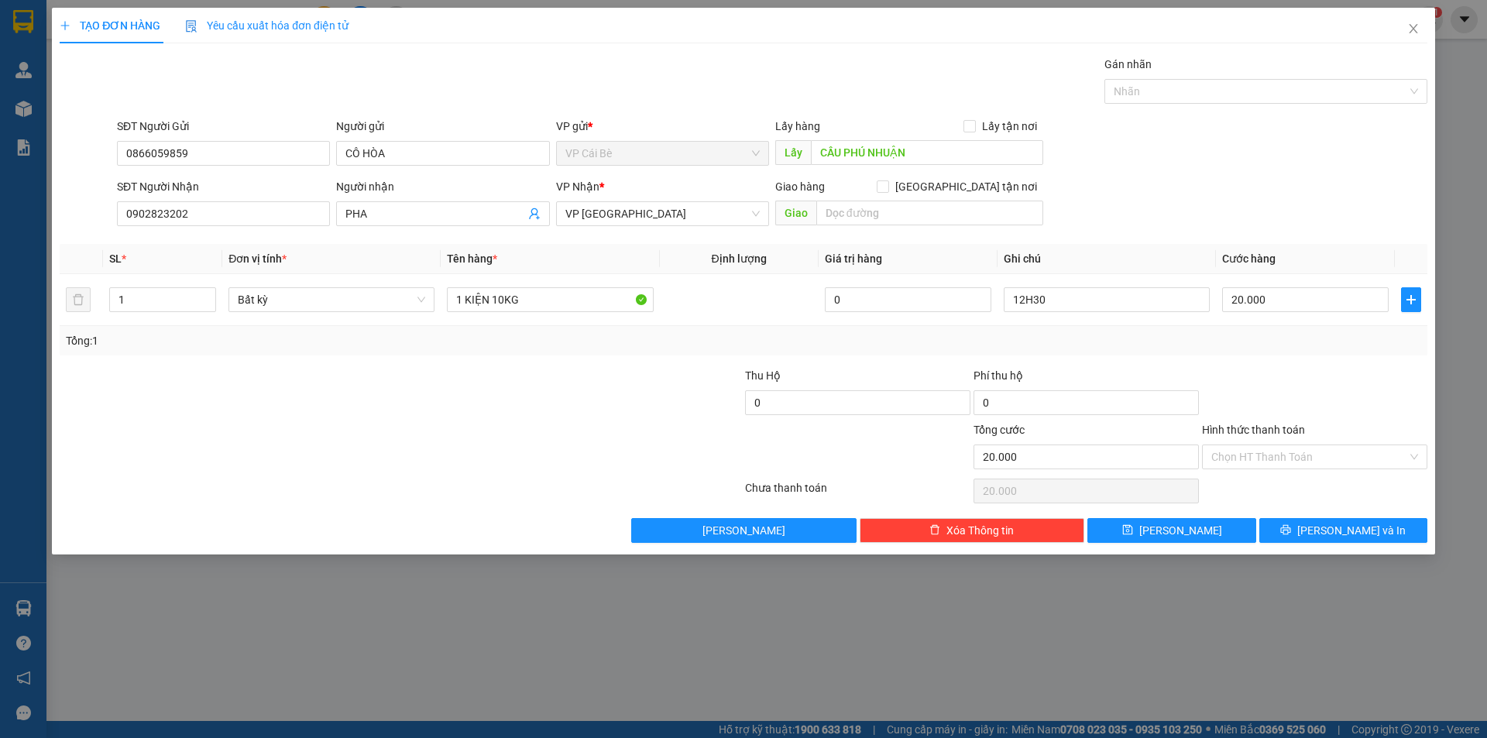
click at [1189, 454] on input "Hình thức thanh toán" at bounding box center [1309, 456] width 196 height 23
drag, startPoint x: 1028, startPoint y: 297, endPoint x: 1010, endPoint y: 304, distance: 19.6
click at [1010, 304] on input "12H30" at bounding box center [1106, 299] width 206 height 25
click at [1016, 333] on div "Tổng: 1" at bounding box center [743, 340] width 1355 height 17
click at [1024, 301] on input "12H30" at bounding box center [1106, 299] width 206 height 25
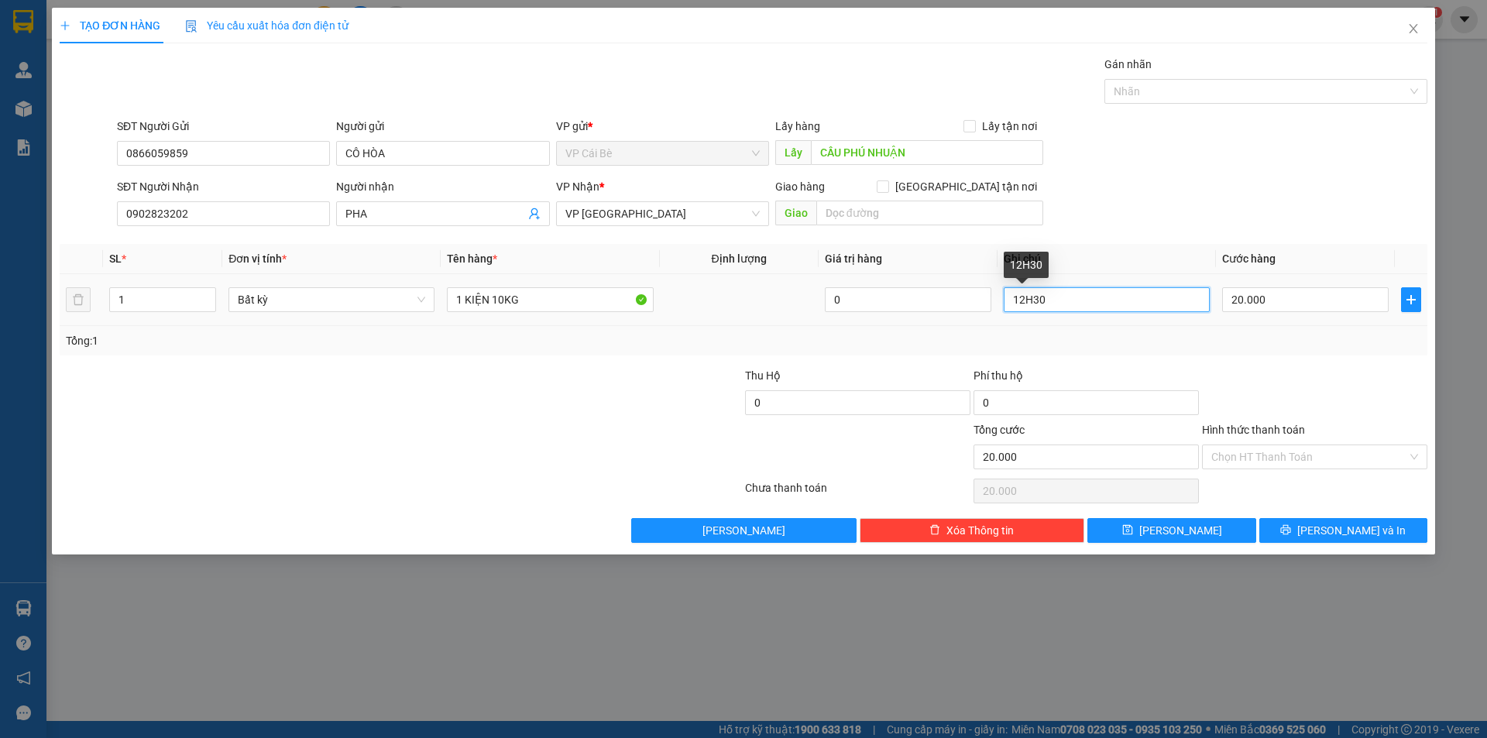
drag, startPoint x: 1025, startPoint y: 300, endPoint x: 1014, endPoint y: 304, distance: 11.5
click at [1014, 304] on input "12H30" at bounding box center [1106, 299] width 206 height 25
type input "6H30"
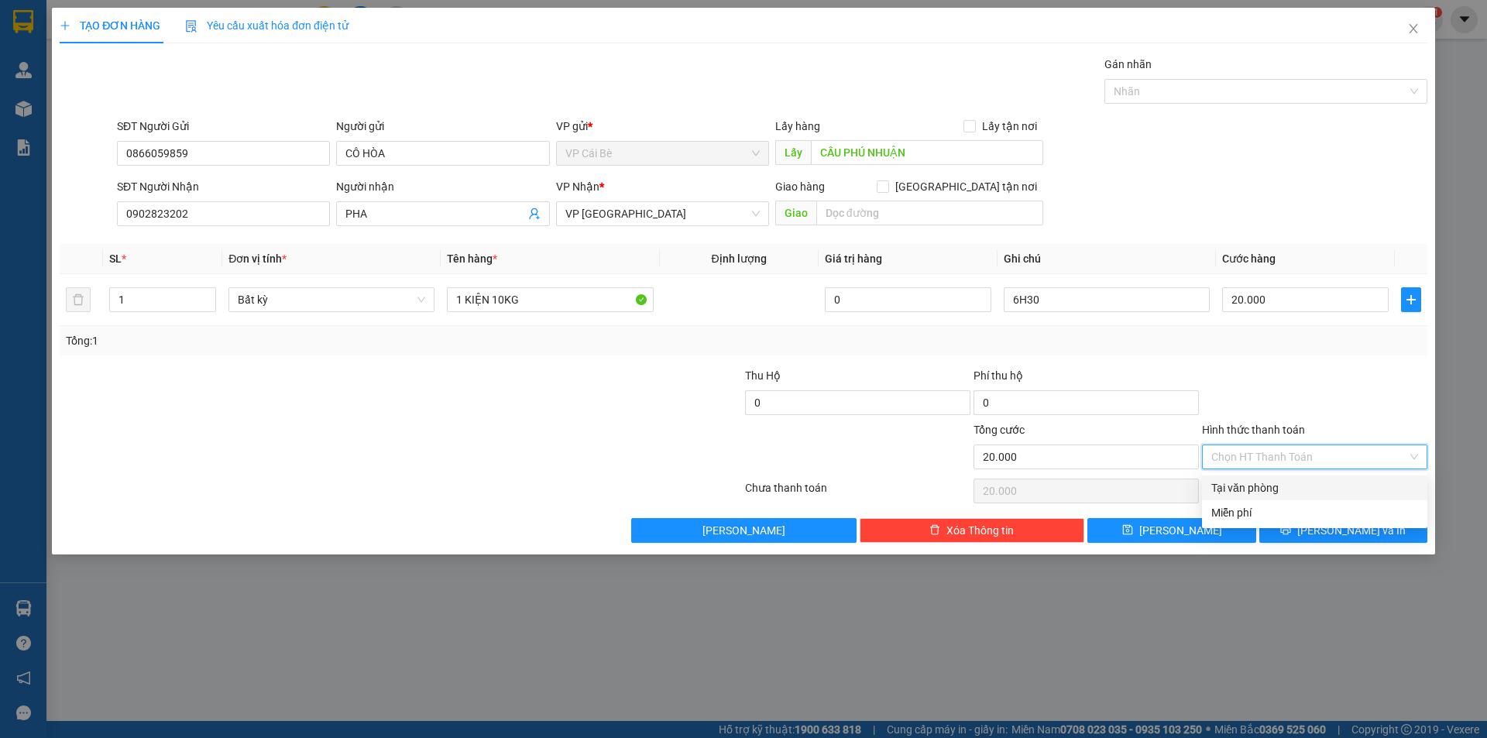
drag, startPoint x: 1278, startPoint y: 451, endPoint x: 1239, endPoint y: 470, distance: 43.6
click at [1189, 455] on input "Hình thức thanh toán" at bounding box center [1309, 456] width 196 height 23
click at [1189, 471] on div "Hình thức thanh toán Chọn HT Thanh Toán" at bounding box center [1314, 448] width 225 height 54
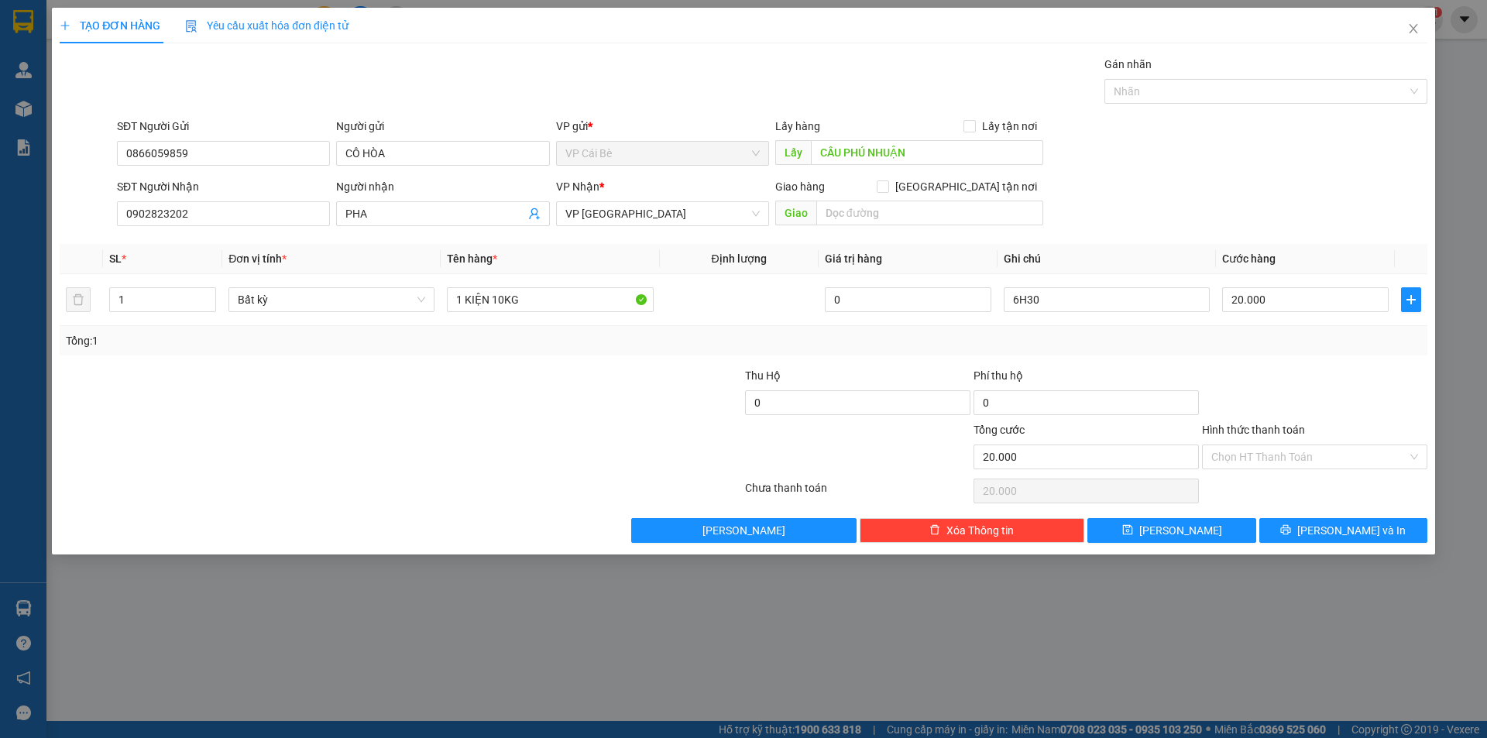
drag, startPoint x: 1249, startPoint y: 465, endPoint x: 1244, endPoint y: 483, distance: 19.2
click at [1189, 469] on div "Hình thức thanh toán Chọn HT Thanh Toán" at bounding box center [1314, 448] width 225 height 54
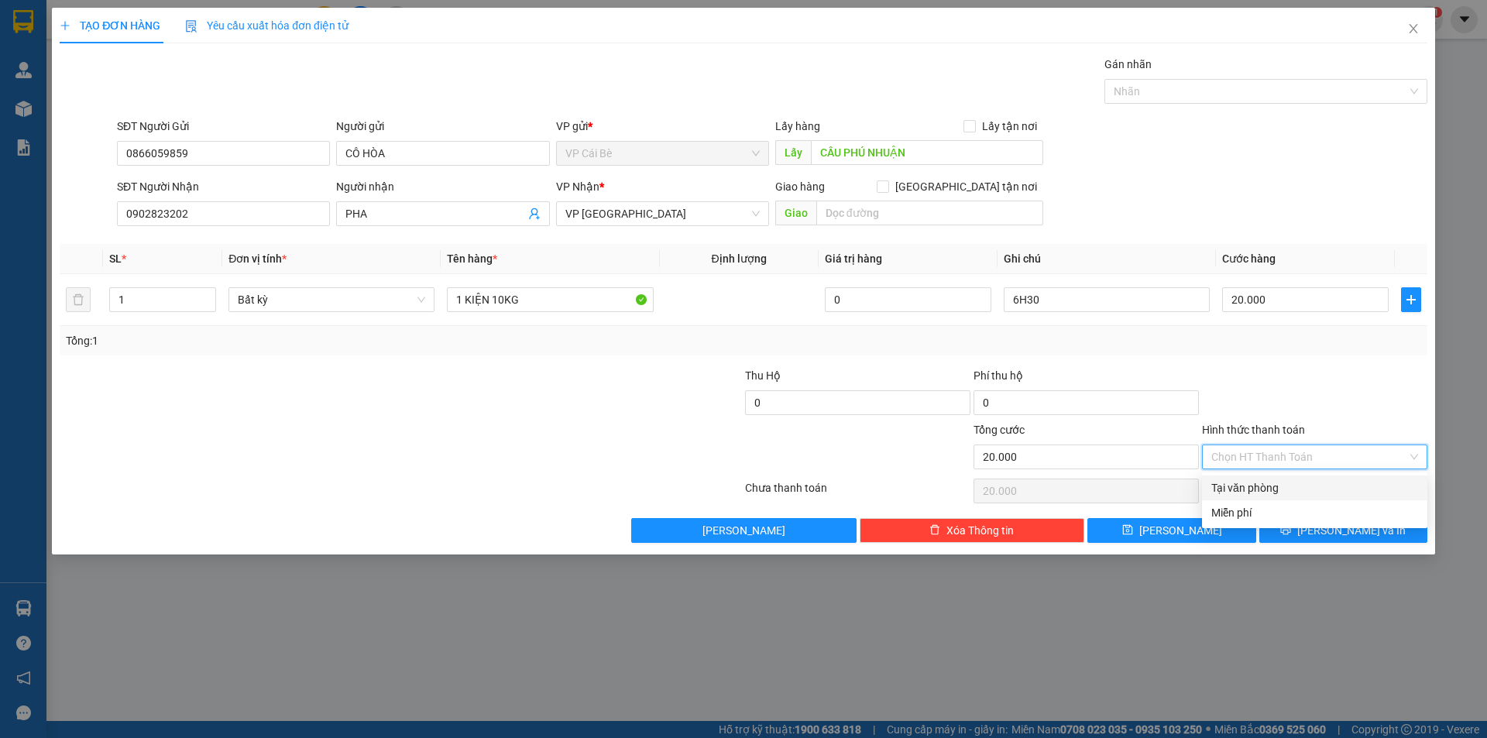
drag, startPoint x: 1242, startPoint y: 485, endPoint x: 1313, endPoint y: 509, distance: 75.2
click at [1189, 485] on div "Tại văn phòng" at bounding box center [1314, 487] width 207 height 17
type input "0"
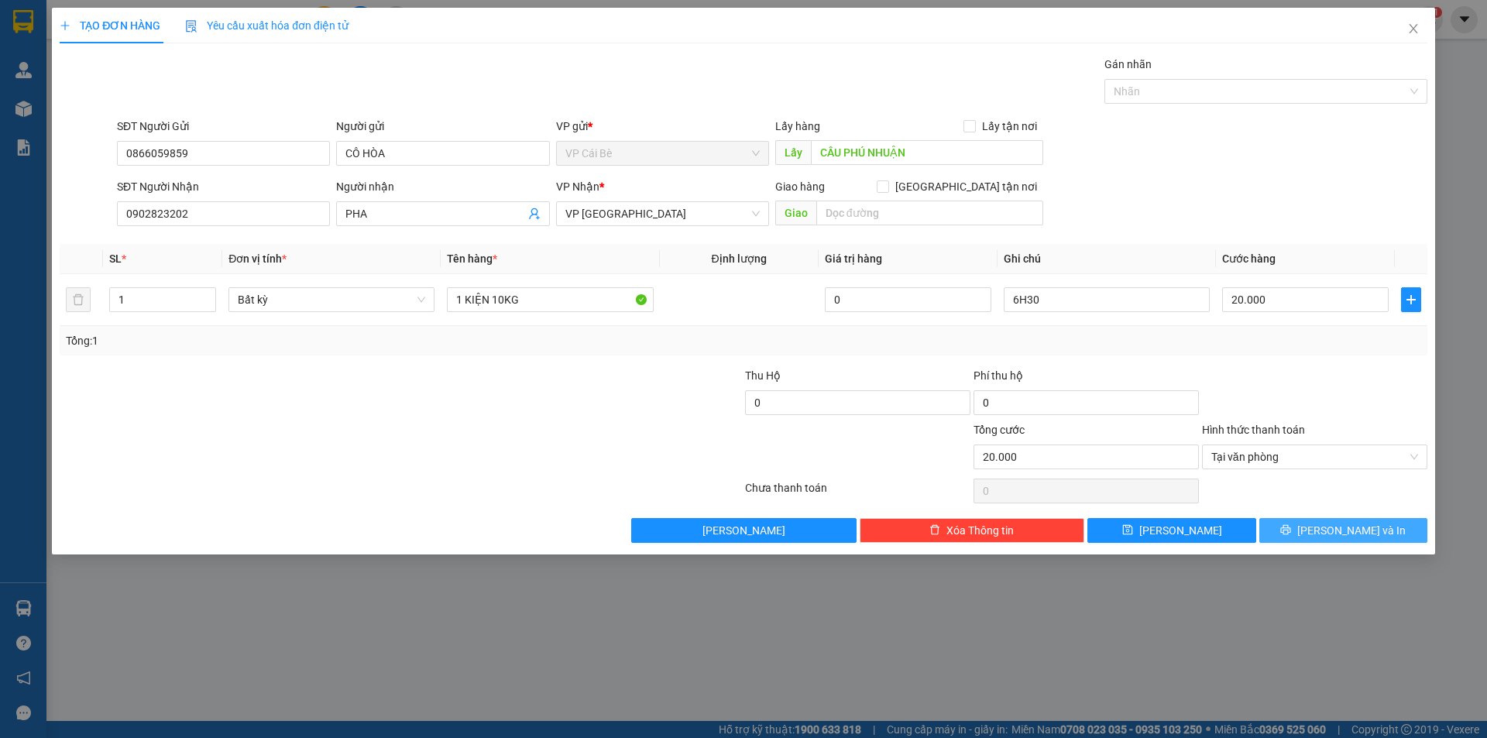
click at [1189, 527] on span "[PERSON_NAME] và In" at bounding box center [1351, 530] width 108 height 17
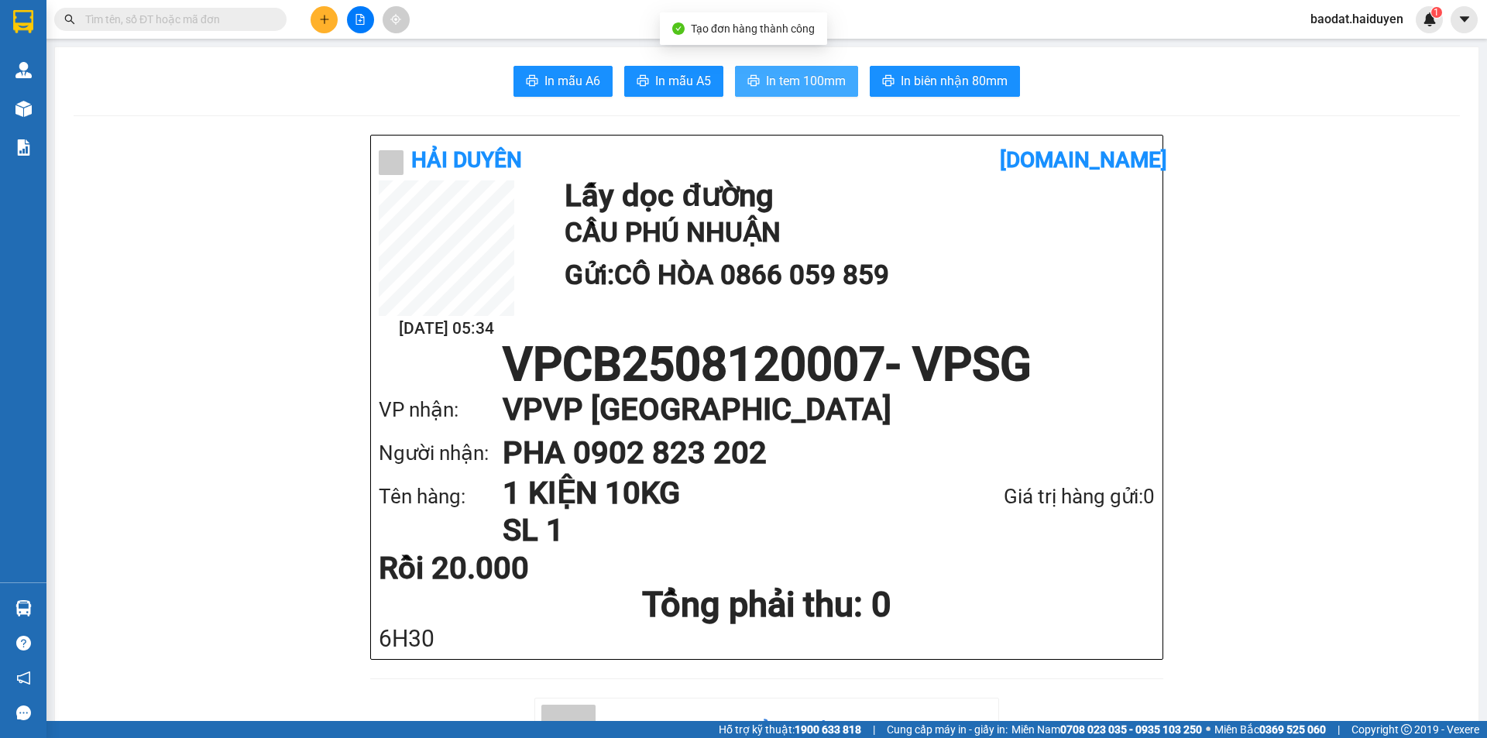
click at [766, 84] on span "In tem 100mm" at bounding box center [806, 80] width 80 height 19
